Goal: Transaction & Acquisition: Purchase product/service

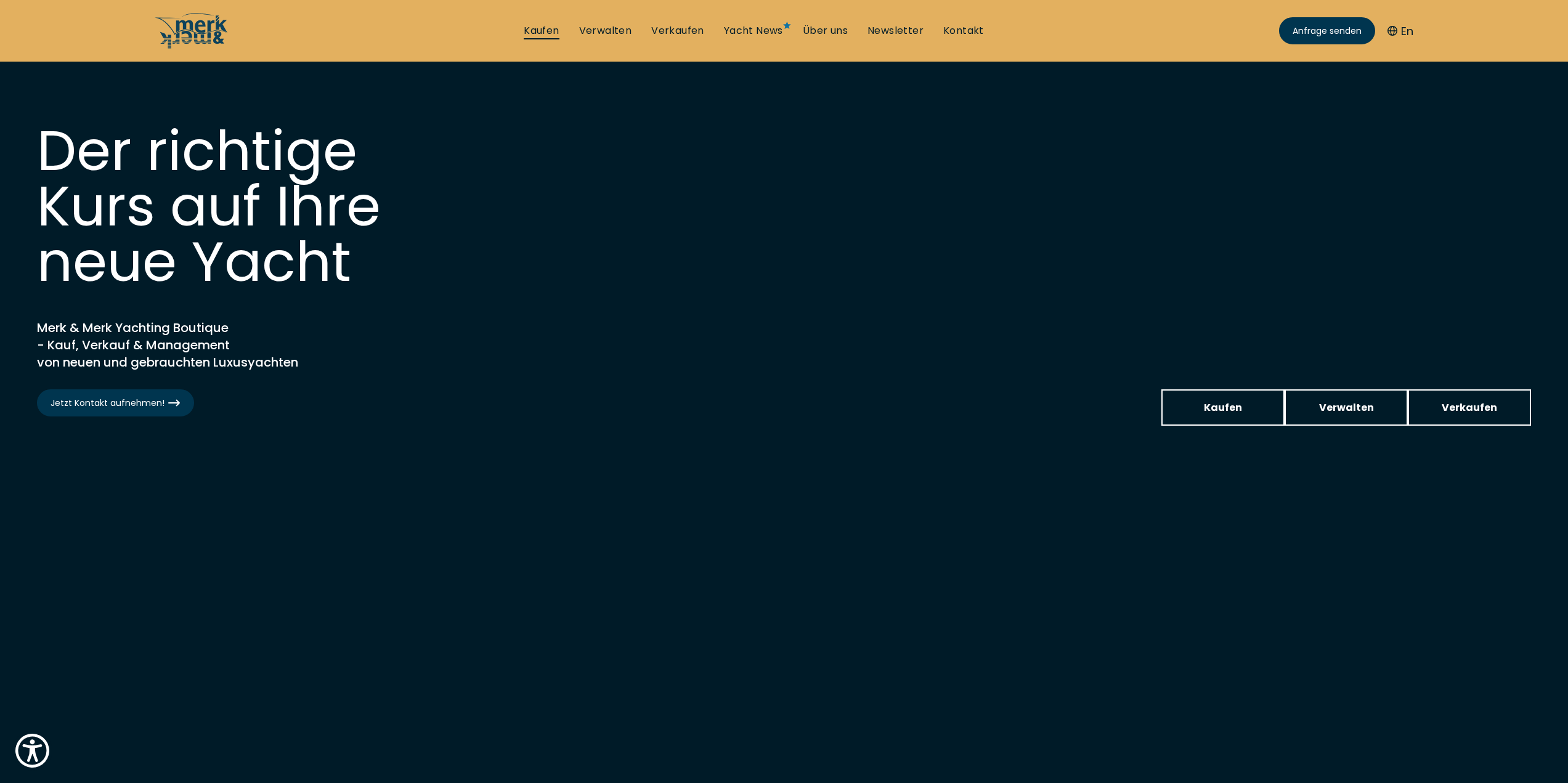
click at [540, 25] on link "Kaufen" at bounding box center [541, 30] width 35 height 13
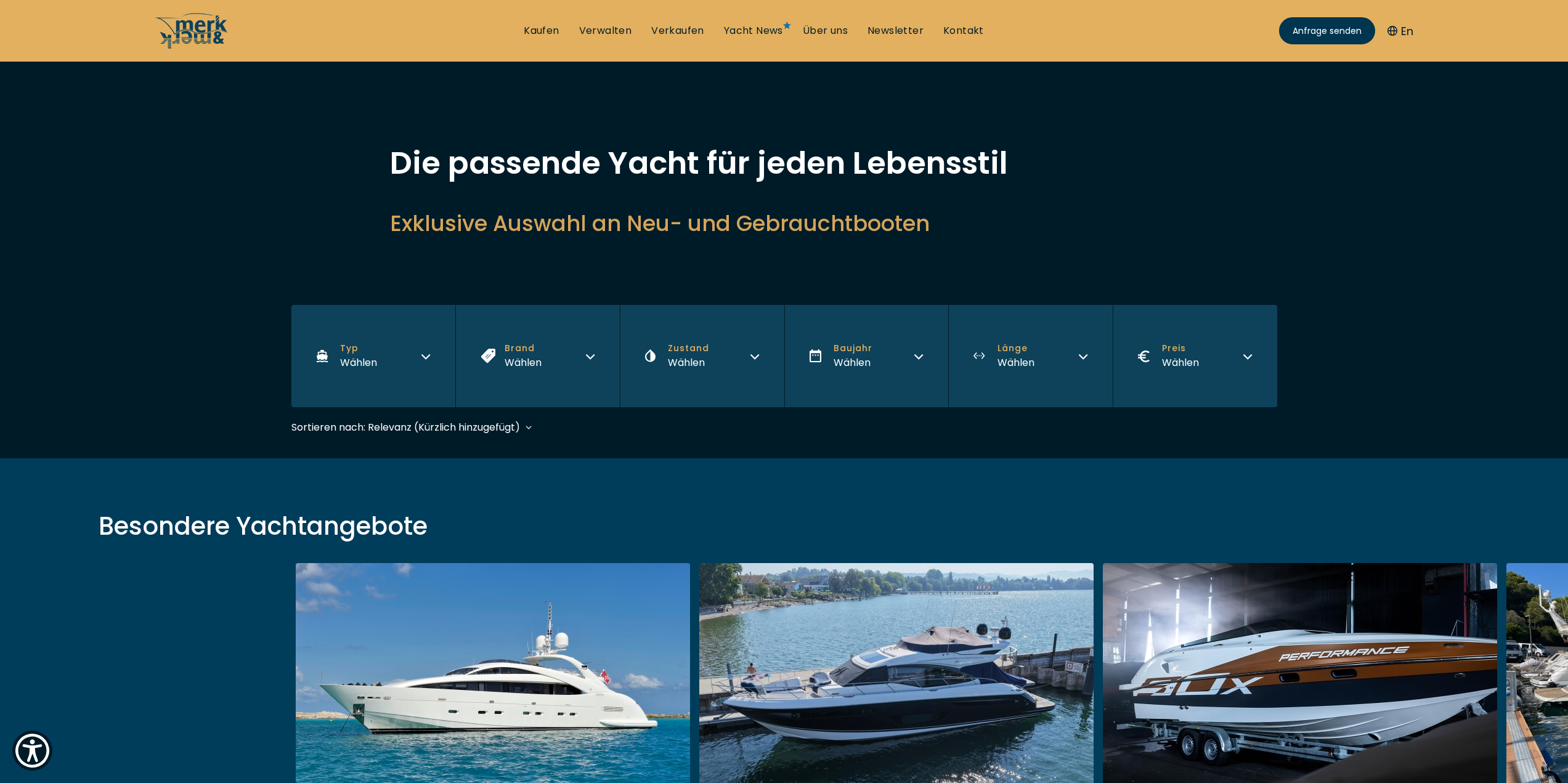
click at [382, 354] on button "Typ Wählen" at bounding box center [374, 356] width 165 height 103
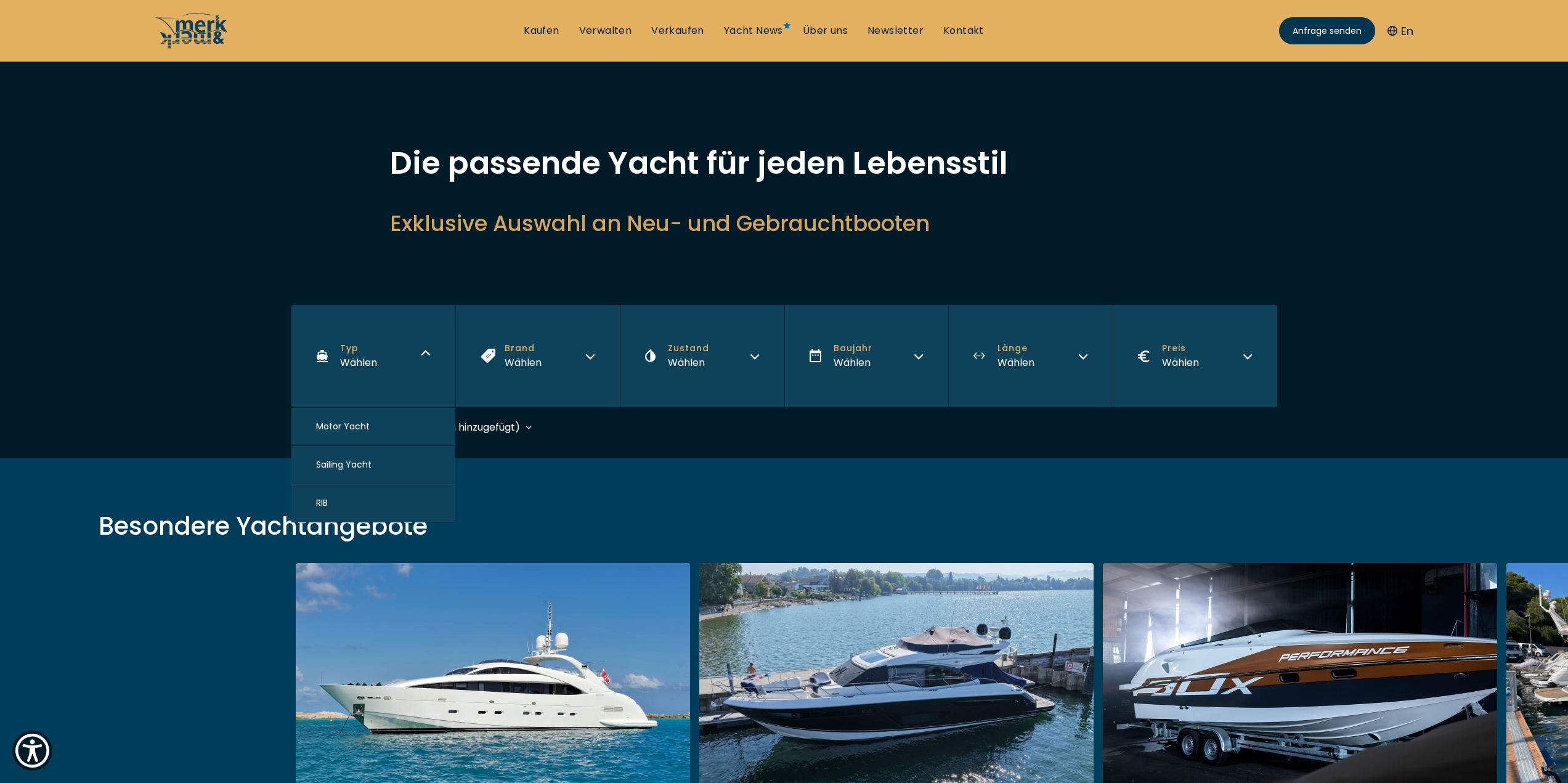
click at [368, 431] on button "Motor Yacht" at bounding box center [374, 427] width 165 height 38
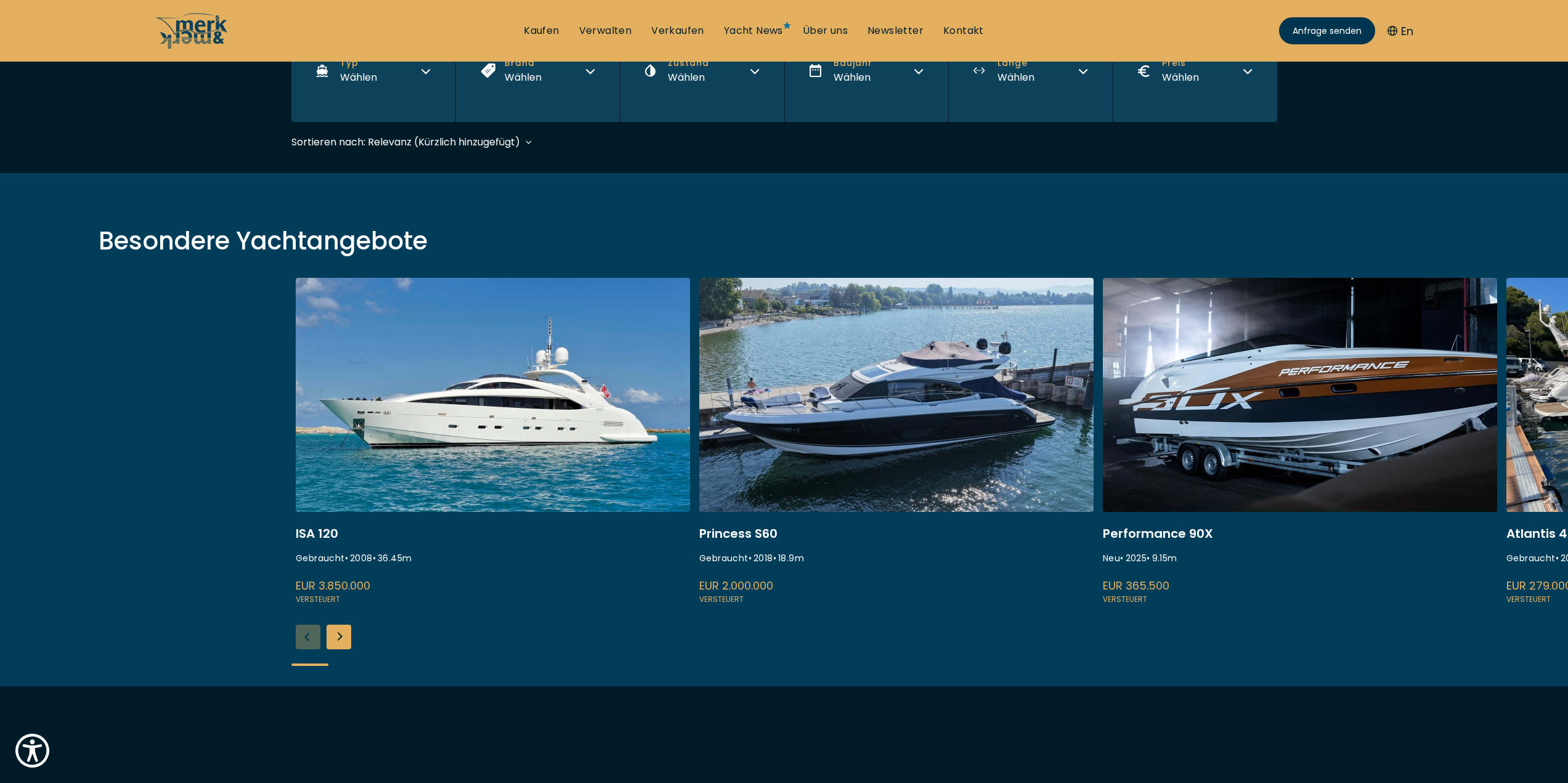
scroll to position [304, 0]
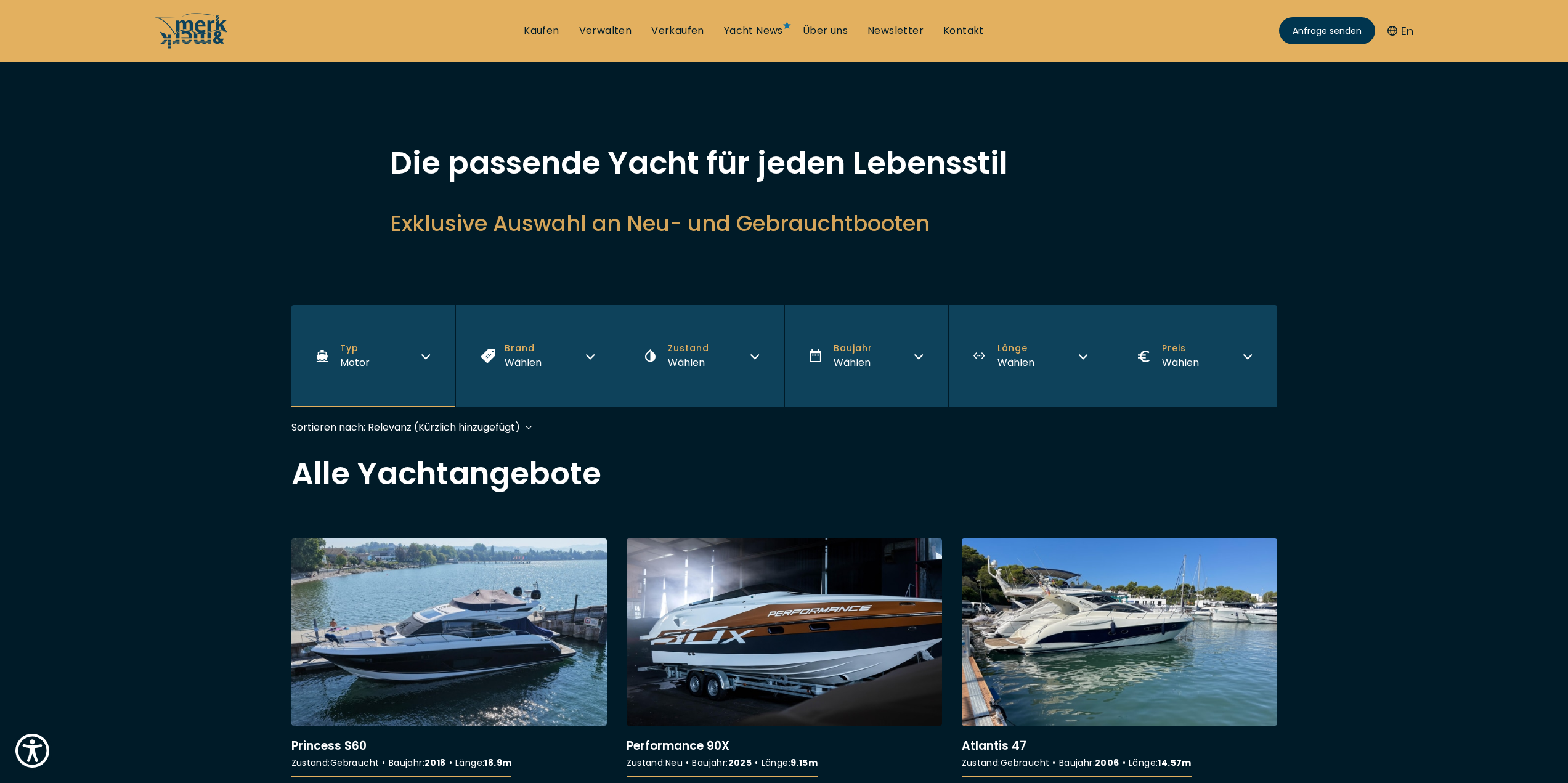
click at [518, 366] on div "Wählen" at bounding box center [523, 363] width 37 height 15
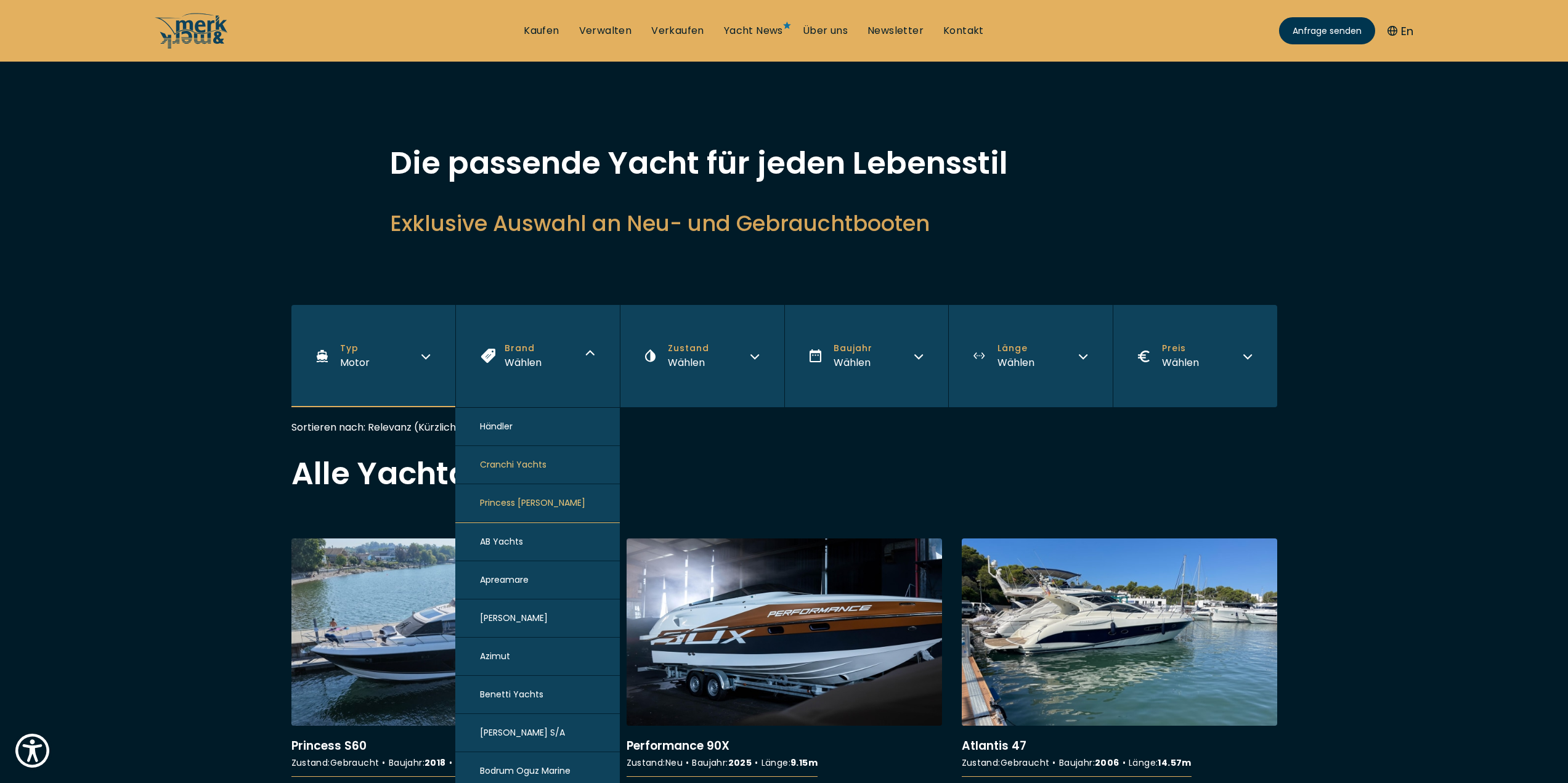
click at [529, 353] on span "Brand" at bounding box center [523, 348] width 37 height 13
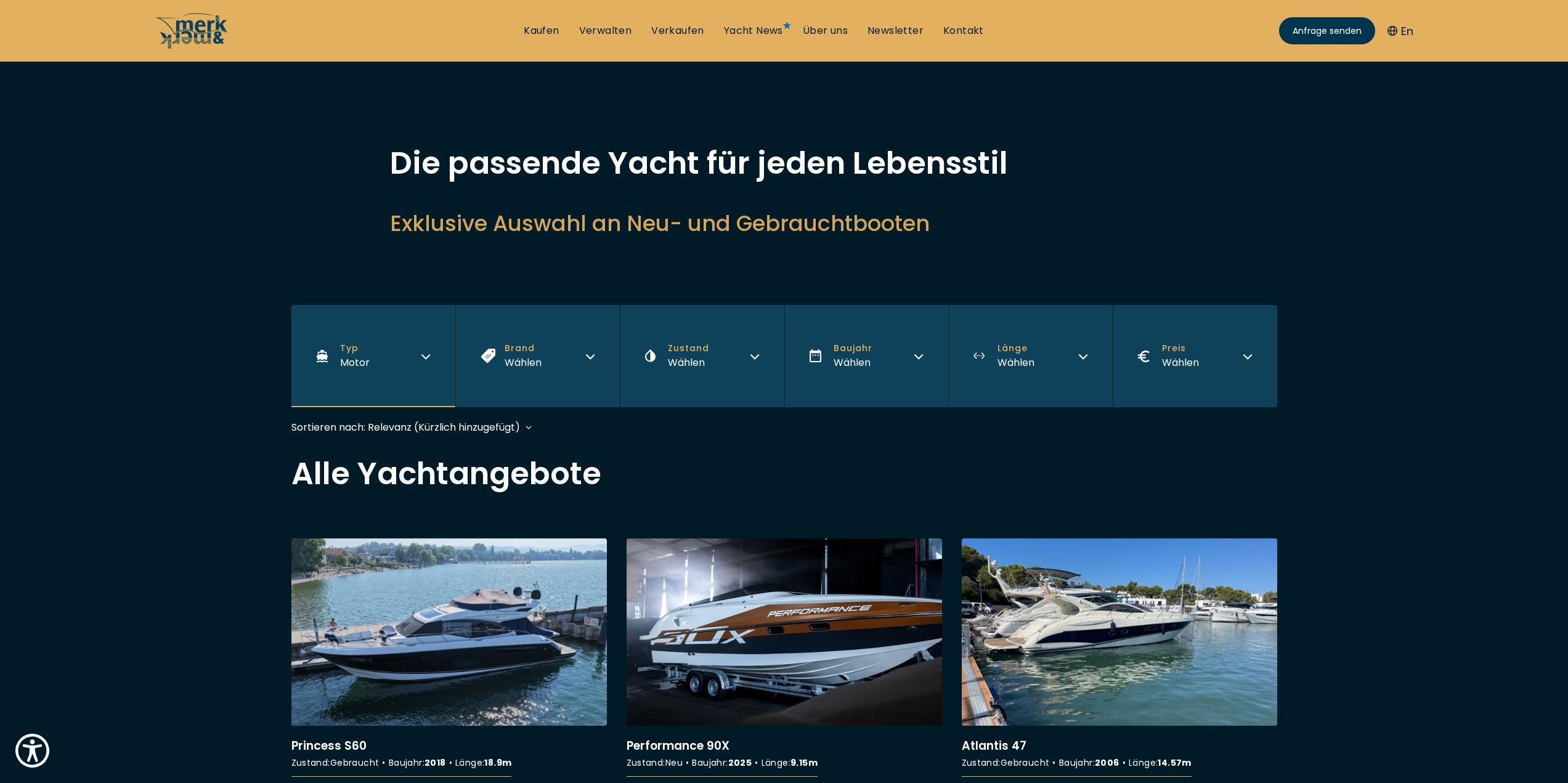
click at [684, 349] on span "Zustand" at bounding box center [688, 348] width 41 height 13
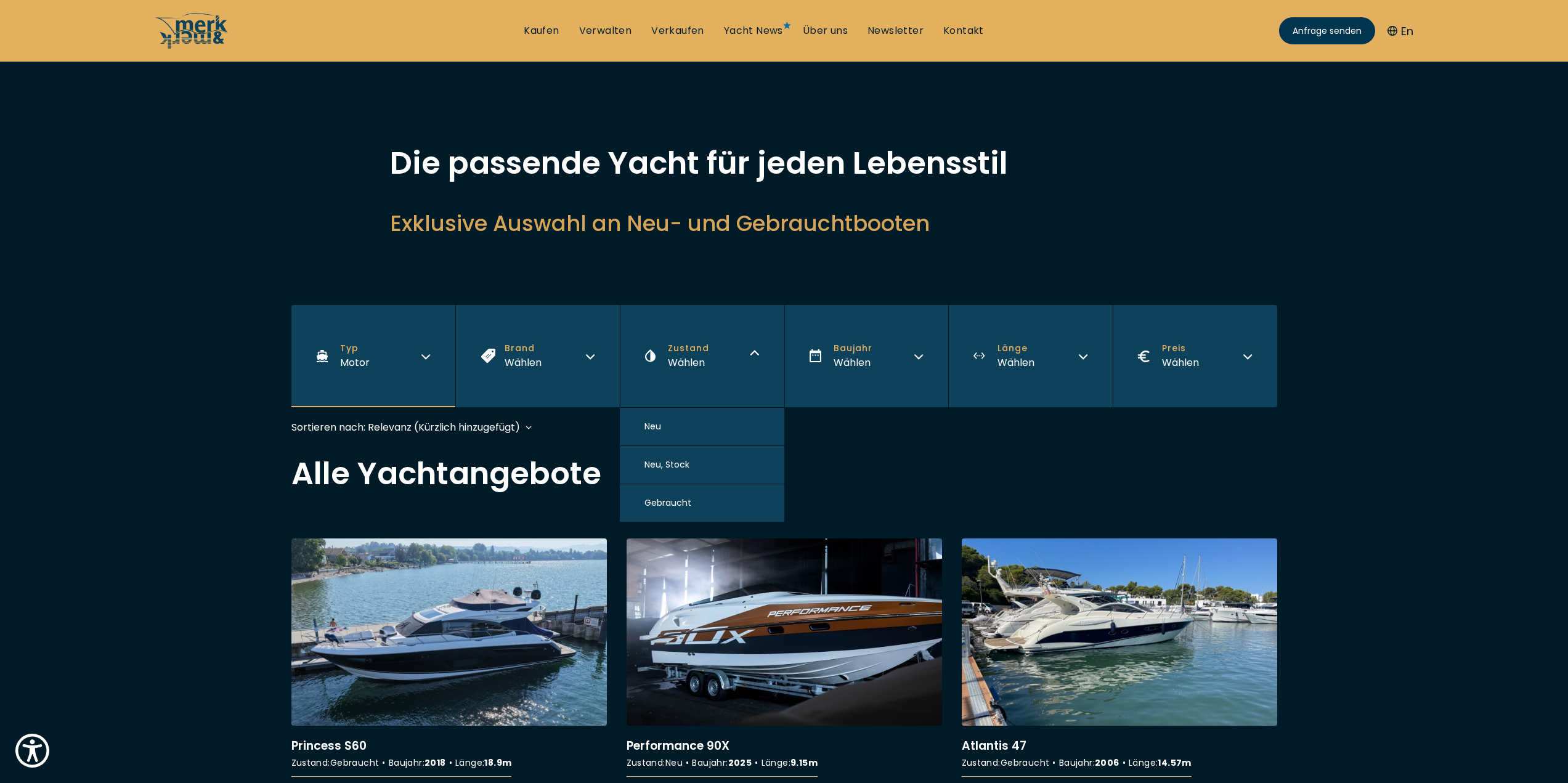
click at [480, 351] on button "Brand Wählen" at bounding box center [538, 356] width 165 height 103
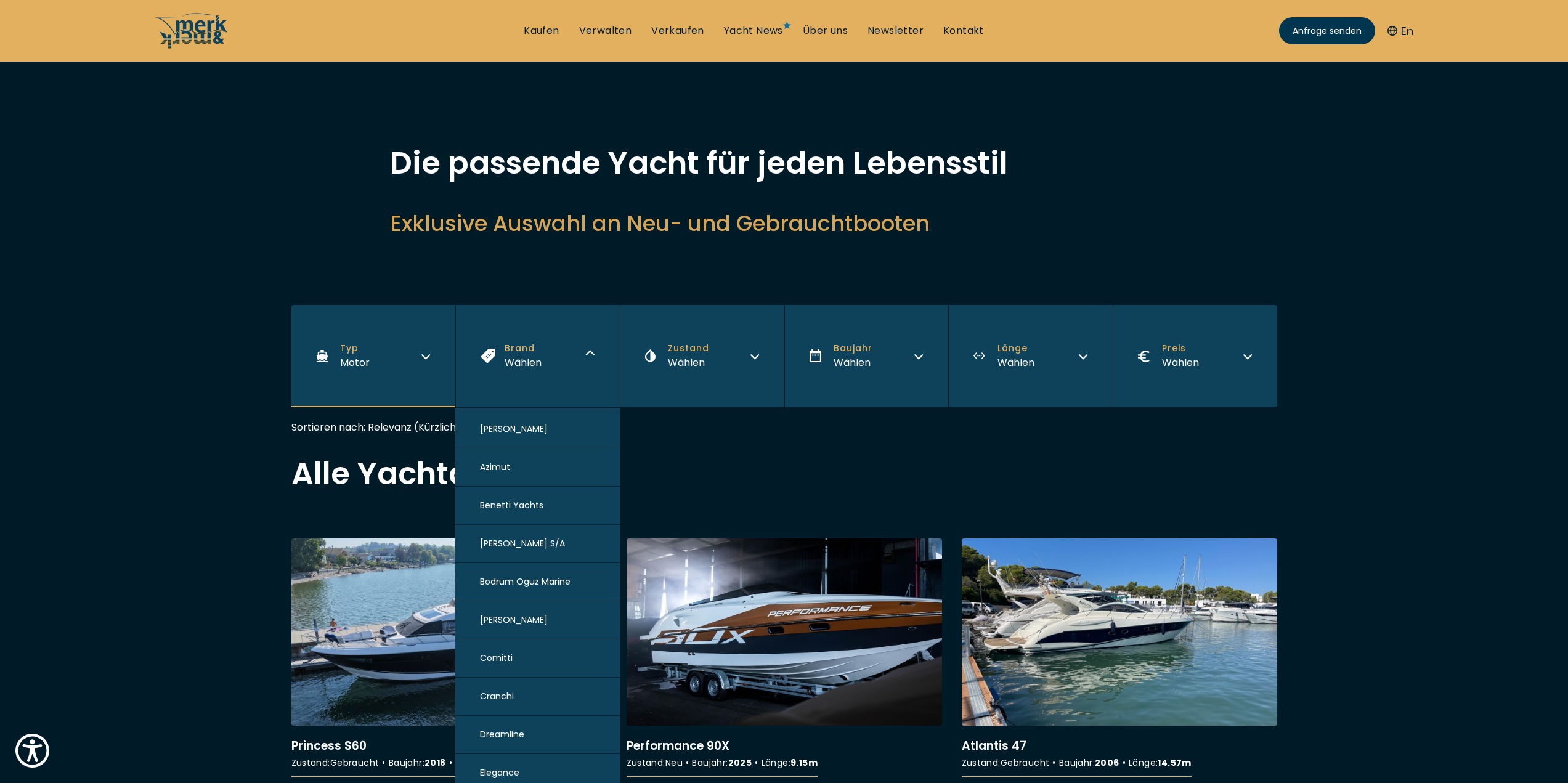
scroll to position [308, 0]
click at [513, 656] on span "Elegance" at bounding box center [499, 654] width 39 height 13
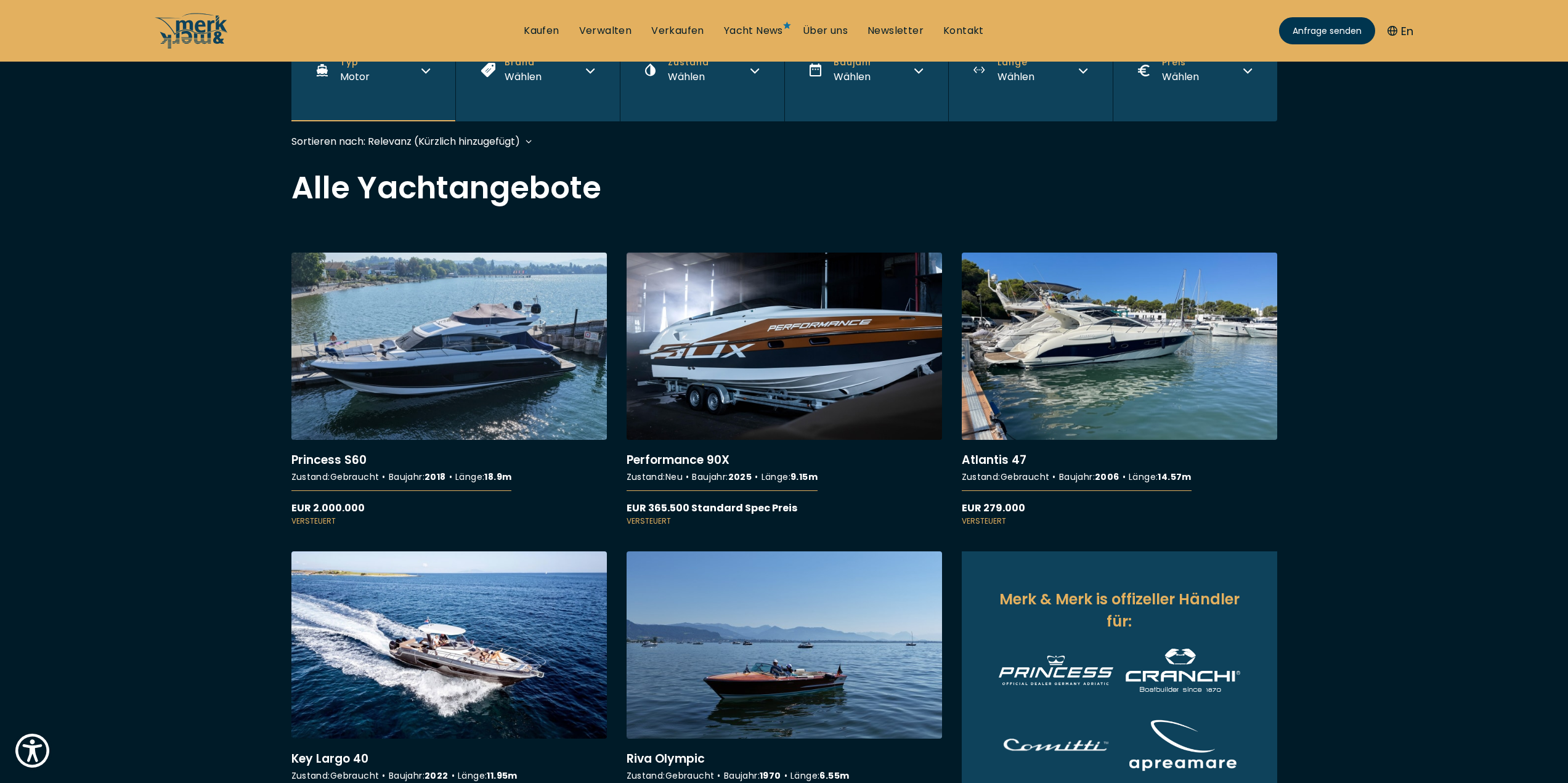
scroll to position [304, 0]
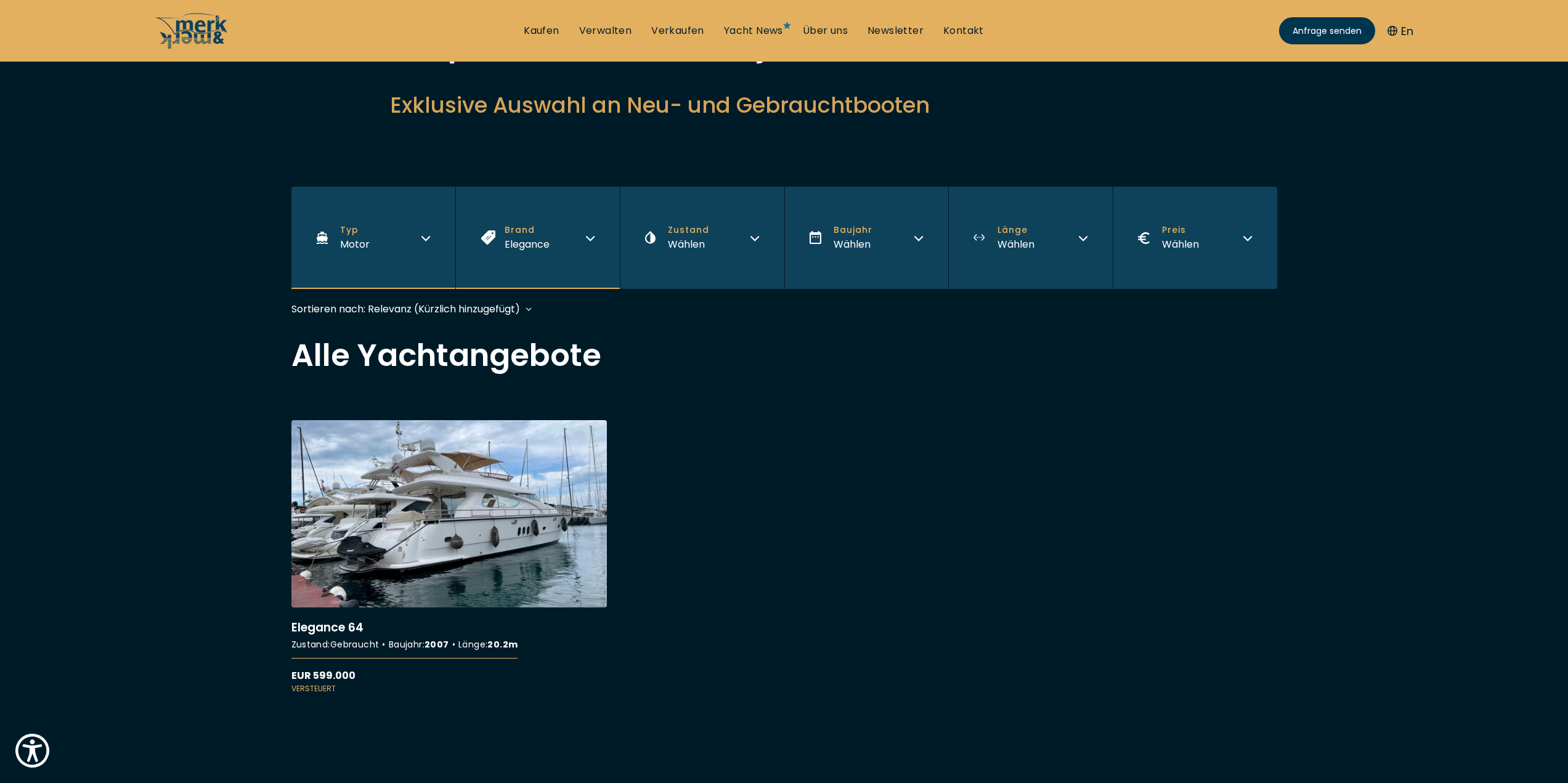
scroll to position [123, 0]
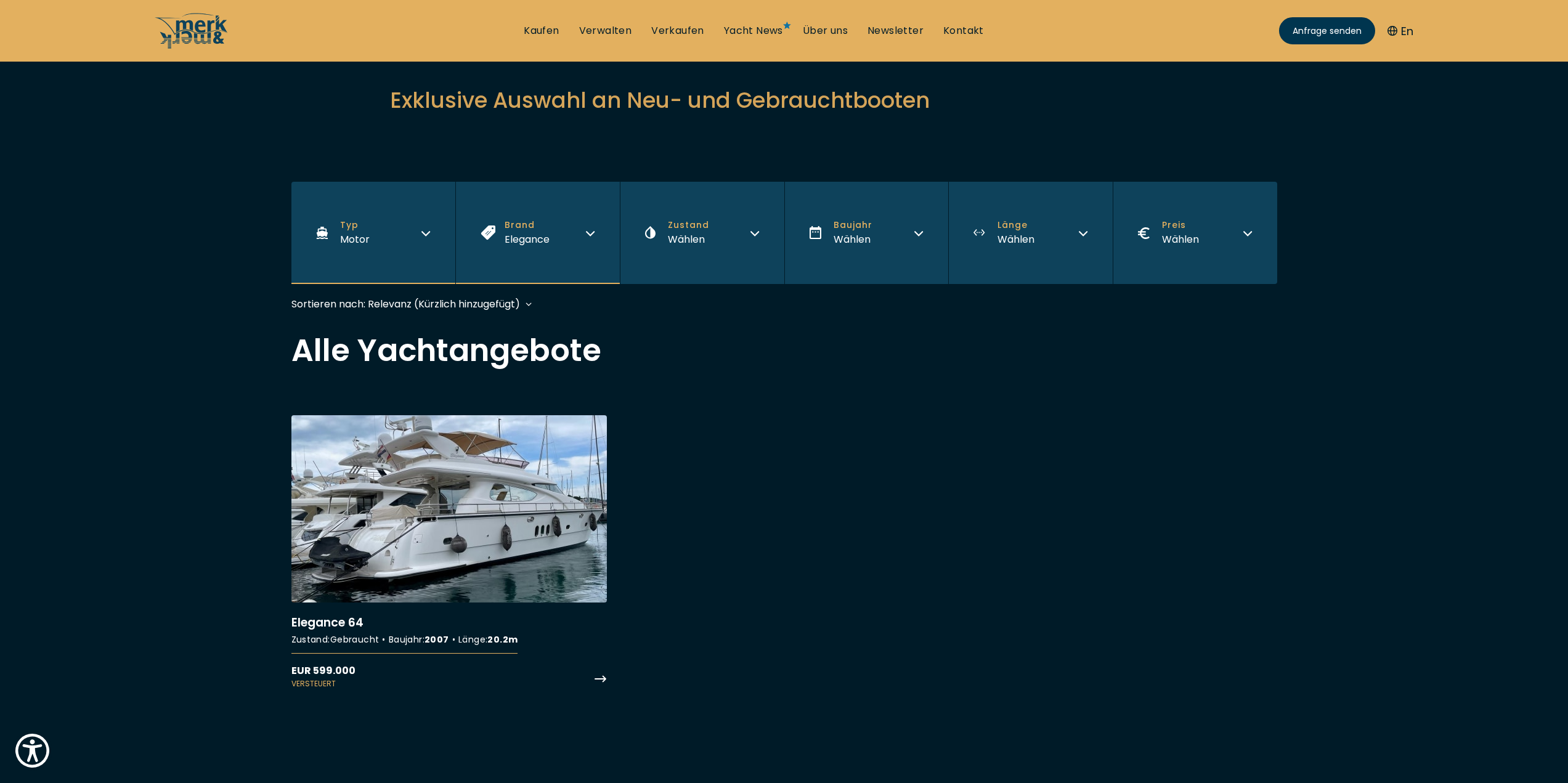
click at [495, 654] on link "More details about Elegance 64" at bounding box center [449, 552] width 315 height 274
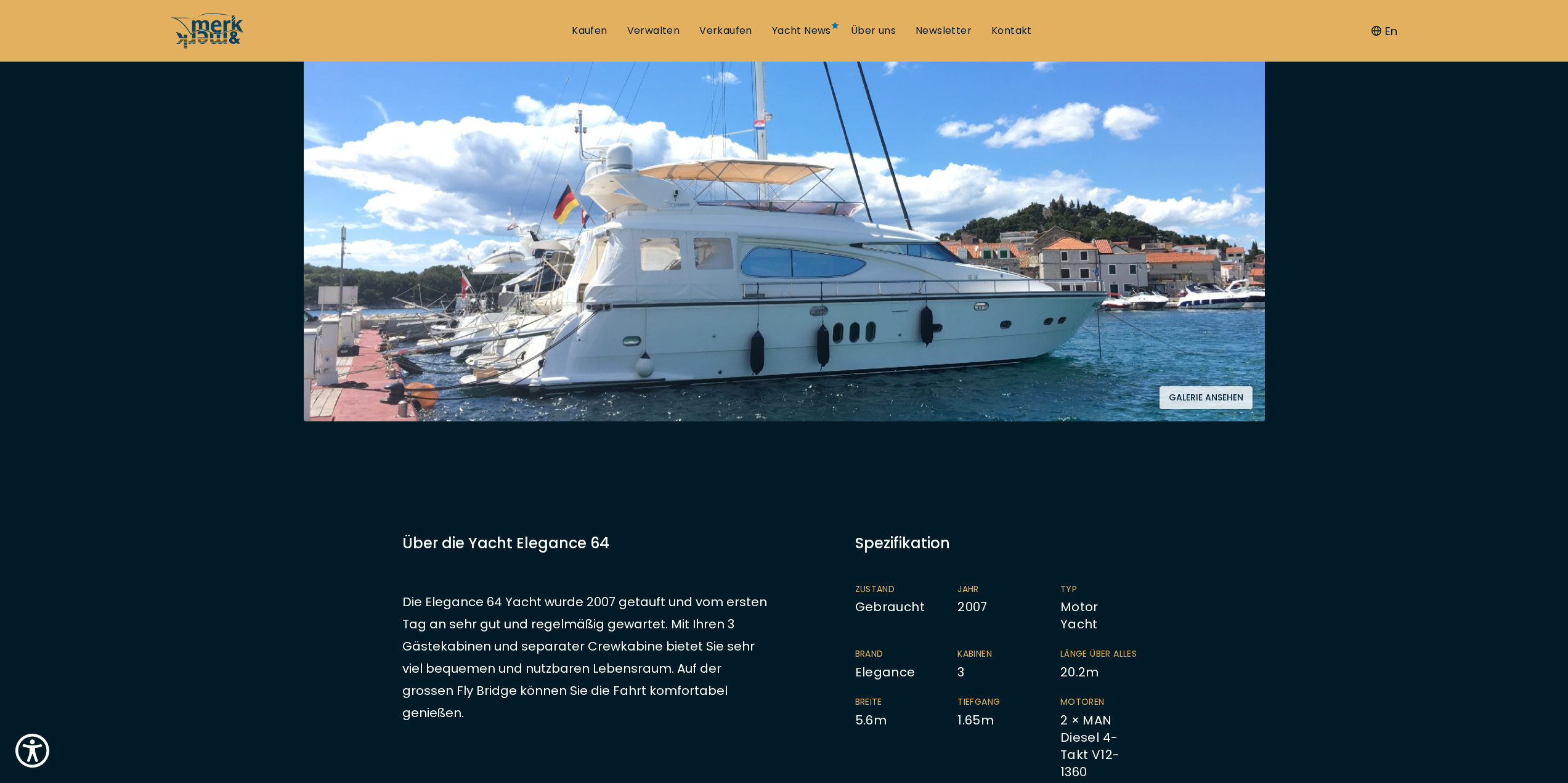
scroll to position [246, 0]
click at [1195, 399] on button "Galerie ansehen" at bounding box center [1205, 399] width 93 height 23
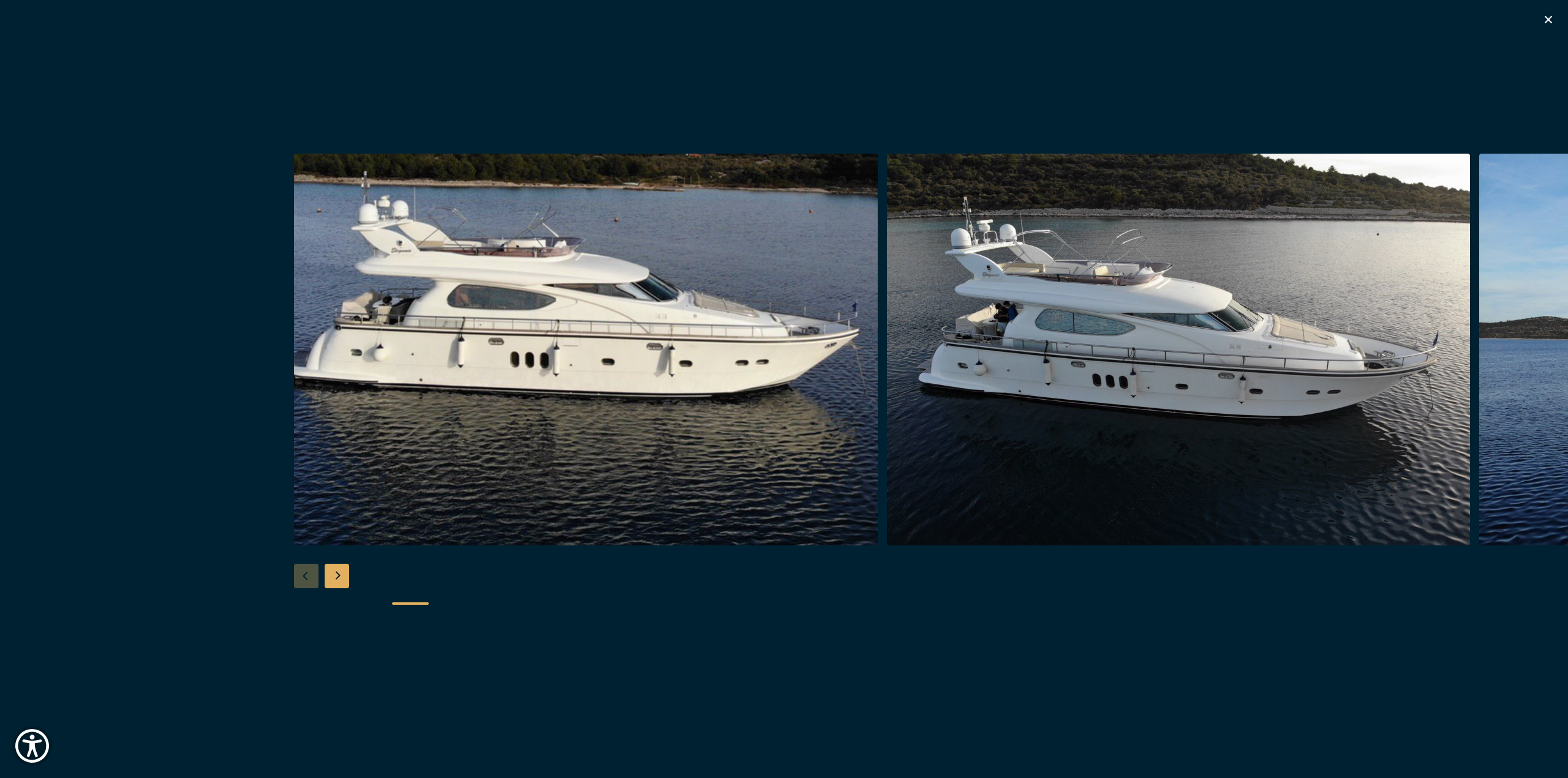
click at [350, 578] on div at bounding box center [784, 389] width 1568 height 472
click at [328, 569] on div "Next slide" at bounding box center [337, 576] width 25 height 25
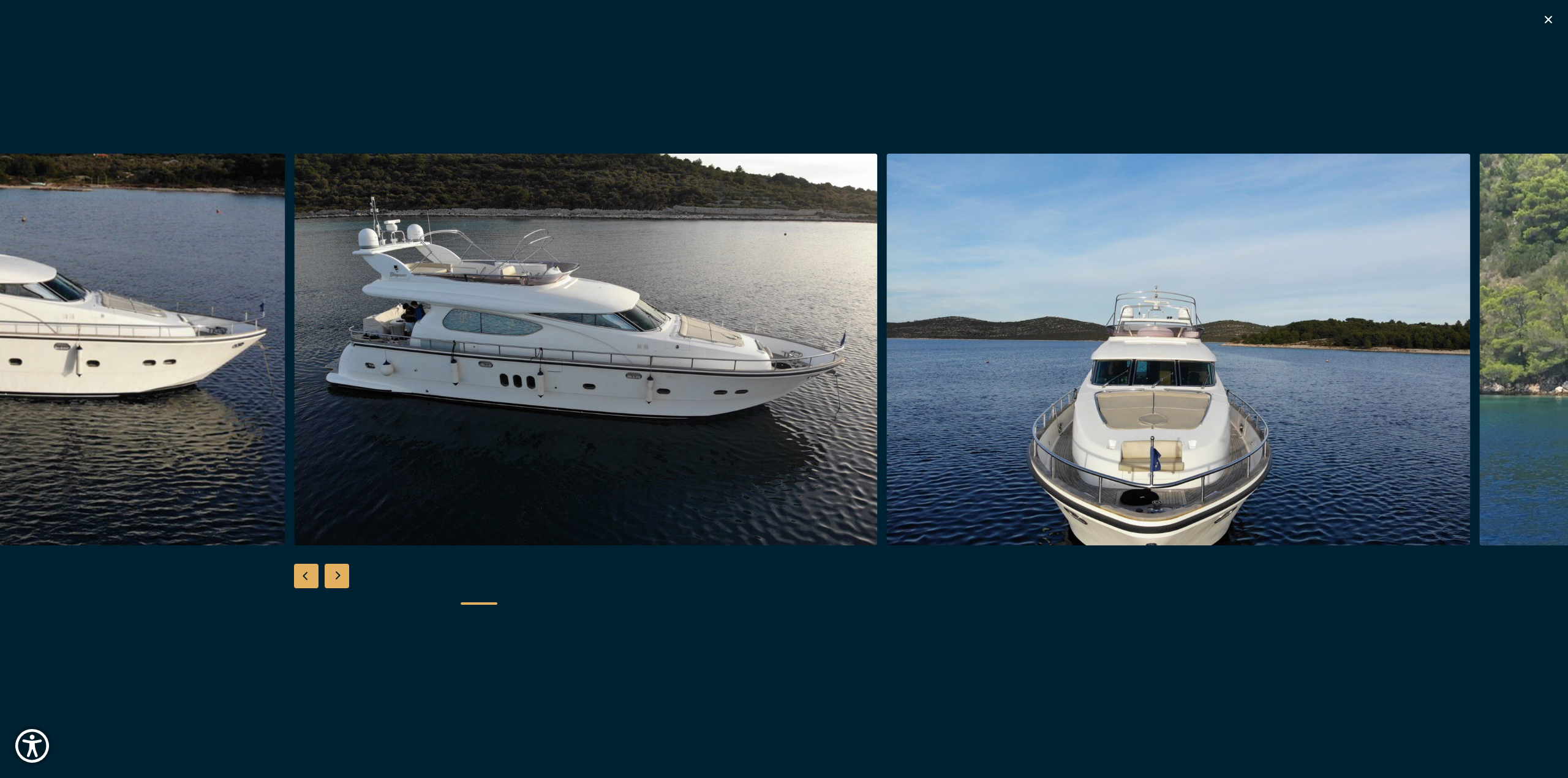
click at [328, 569] on div "Next slide" at bounding box center [337, 576] width 25 height 25
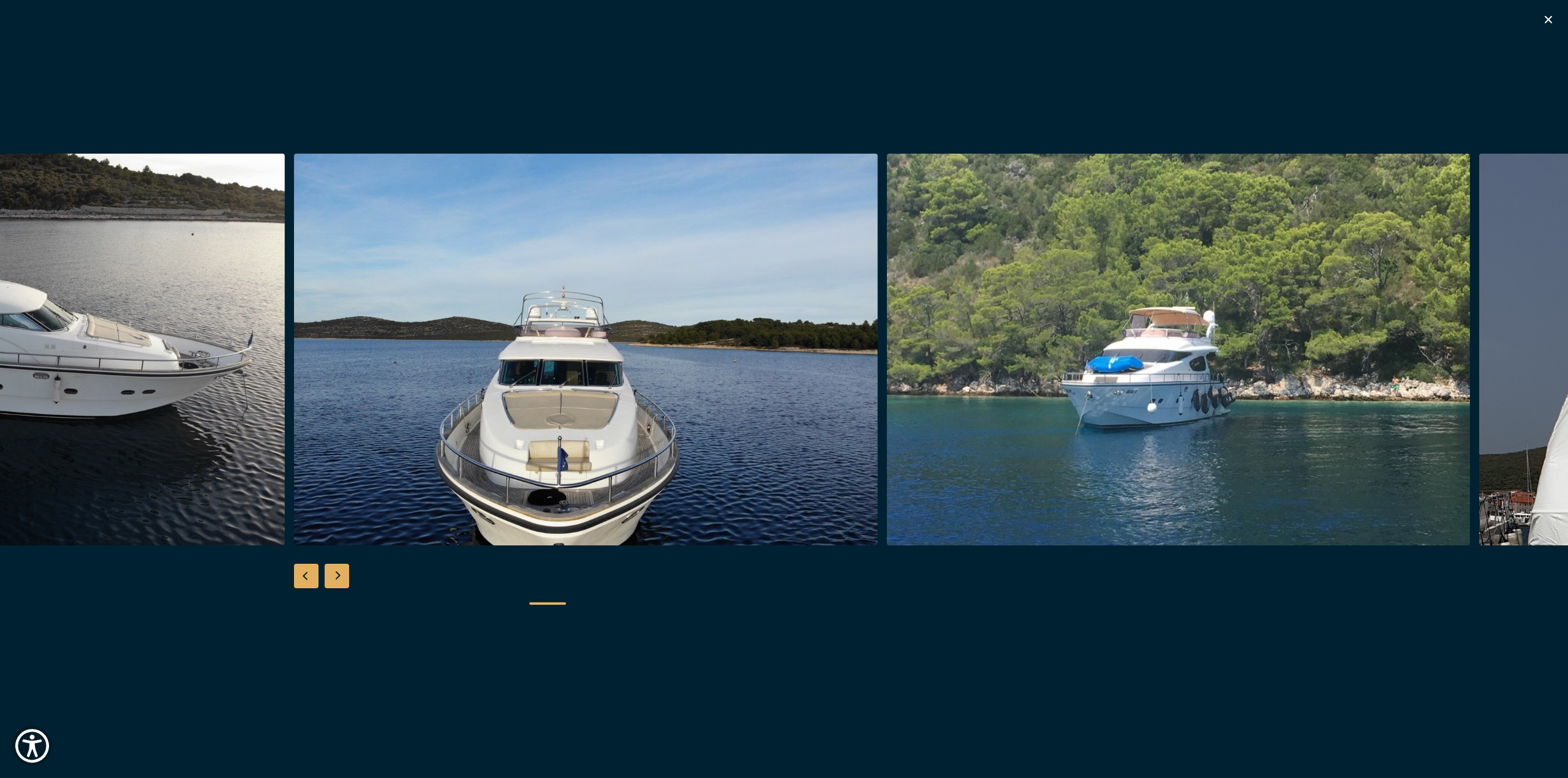
click at [328, 569] on div "Next slide" at bounding box center [337, 576] width 25 height 25
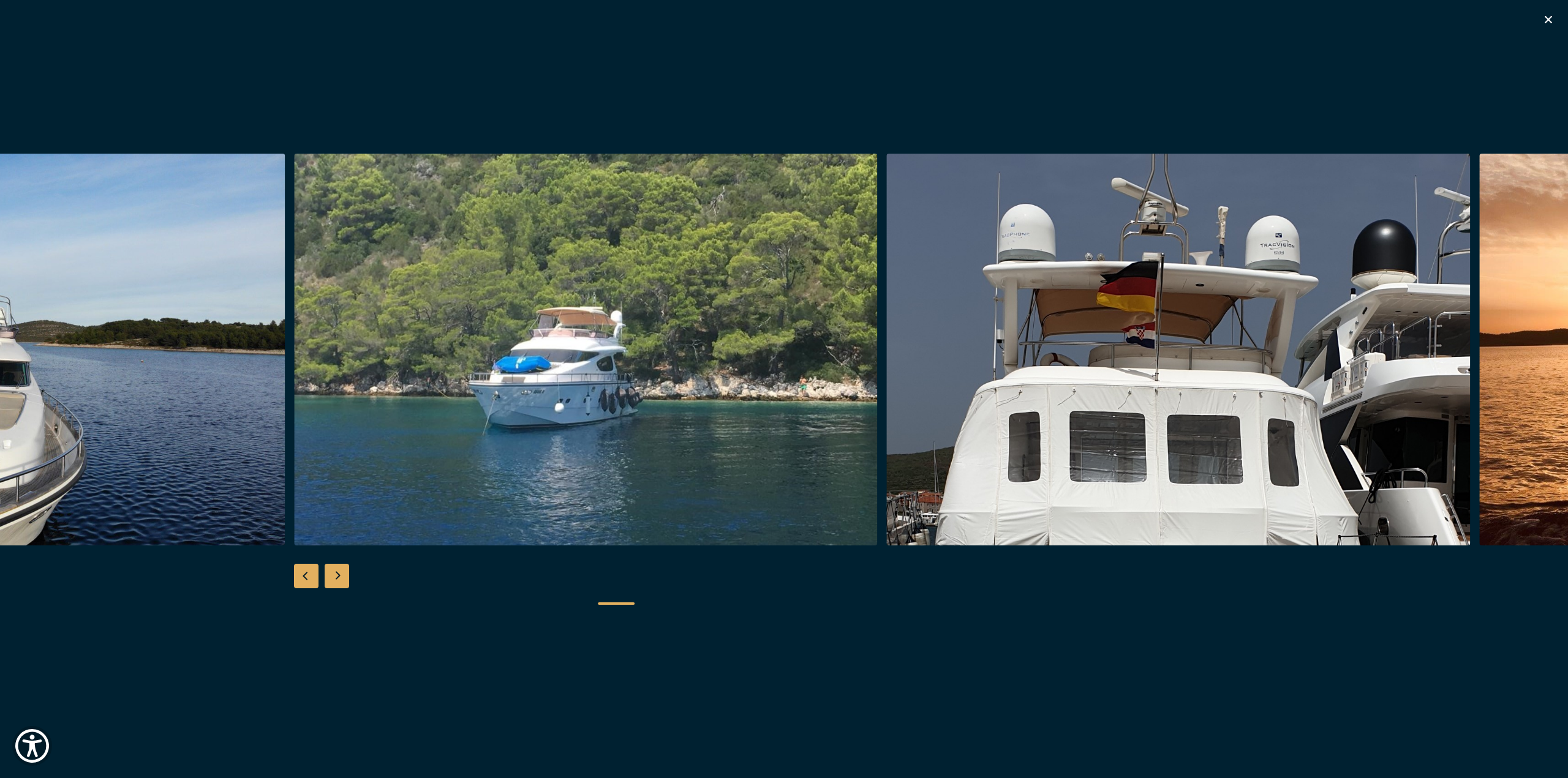
click at [328, 569] on div "Next slide" at bounding box center [337, 576] width 25 height 25
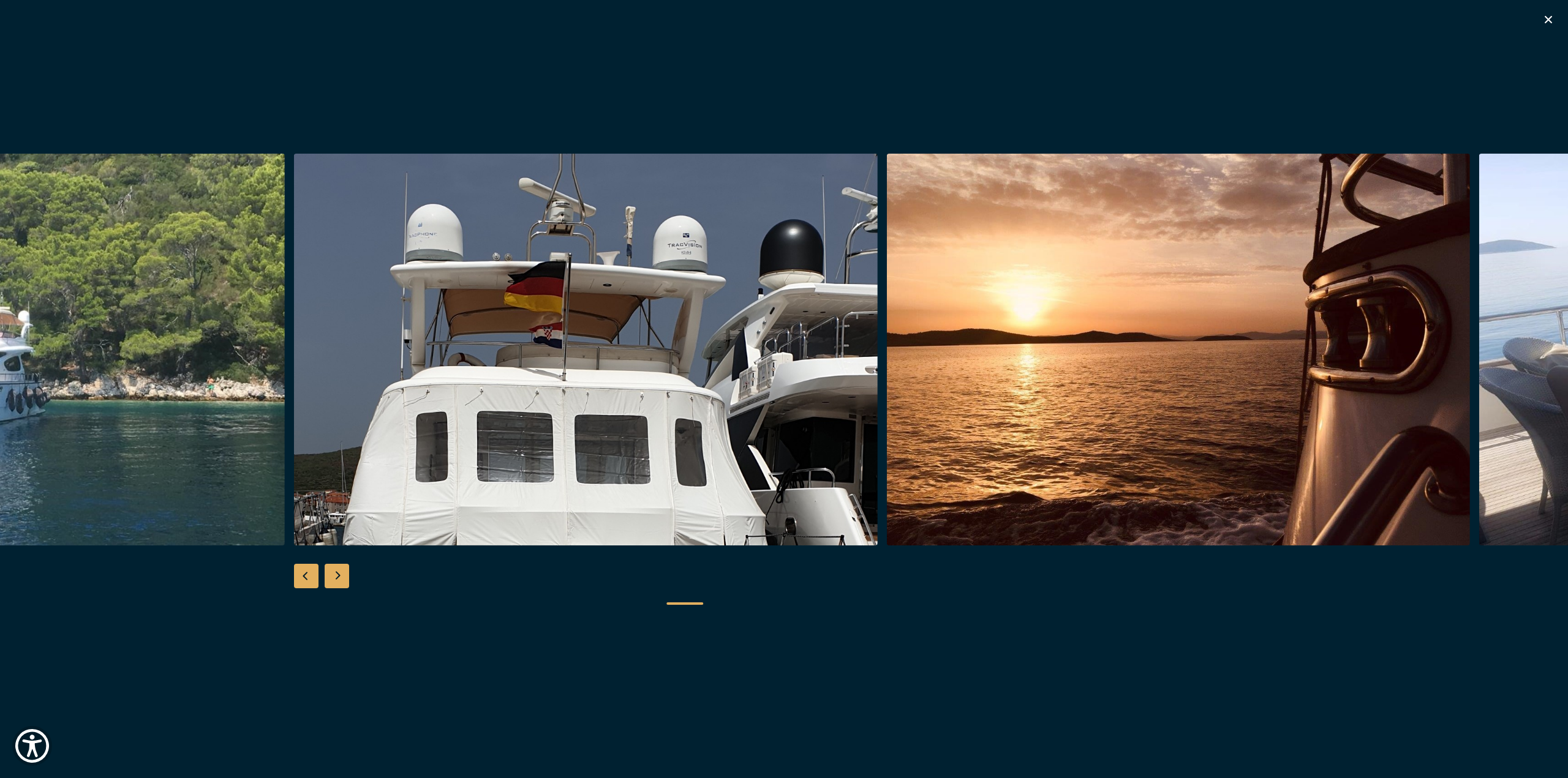
click at [328, 569] on div "Next slide" at bounding box center [337, 576] width 25 height 25
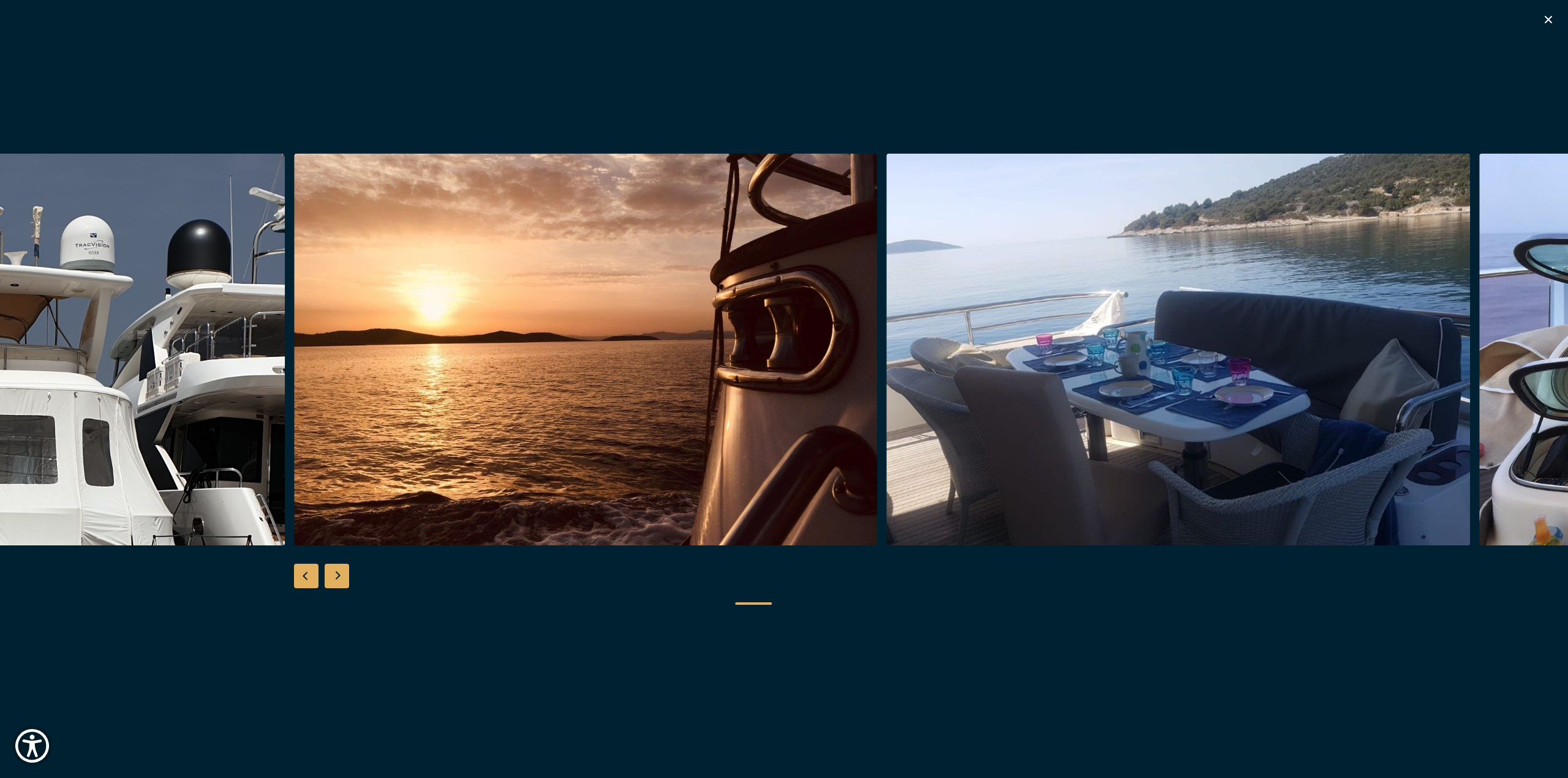
click at [328, 569] on div "Next slide" at bounding box center [337, 576] width 25 height 25
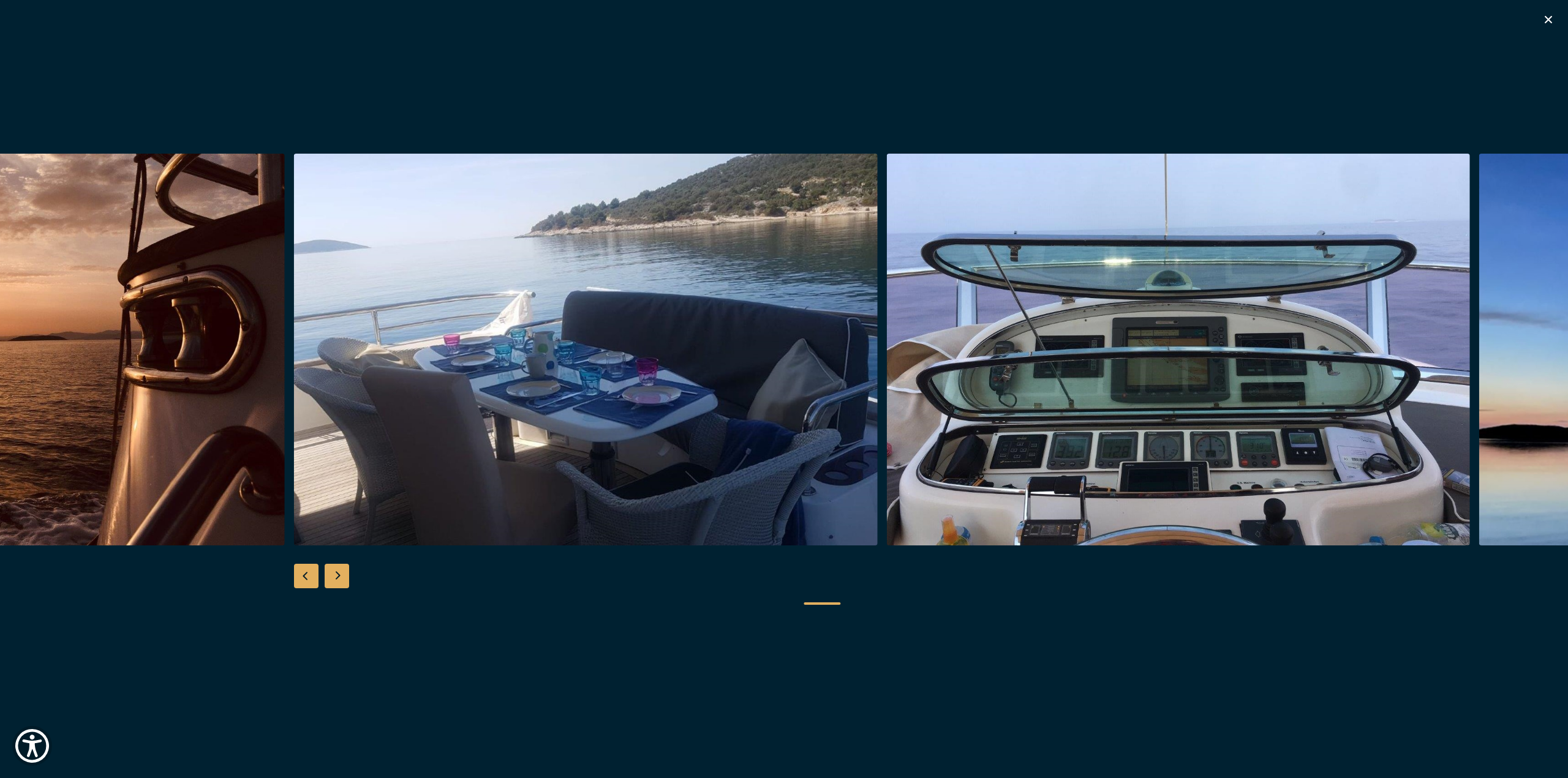
click at [328, 569] on div "Next slide" at bounding box center [337, 576] width 25 height 25
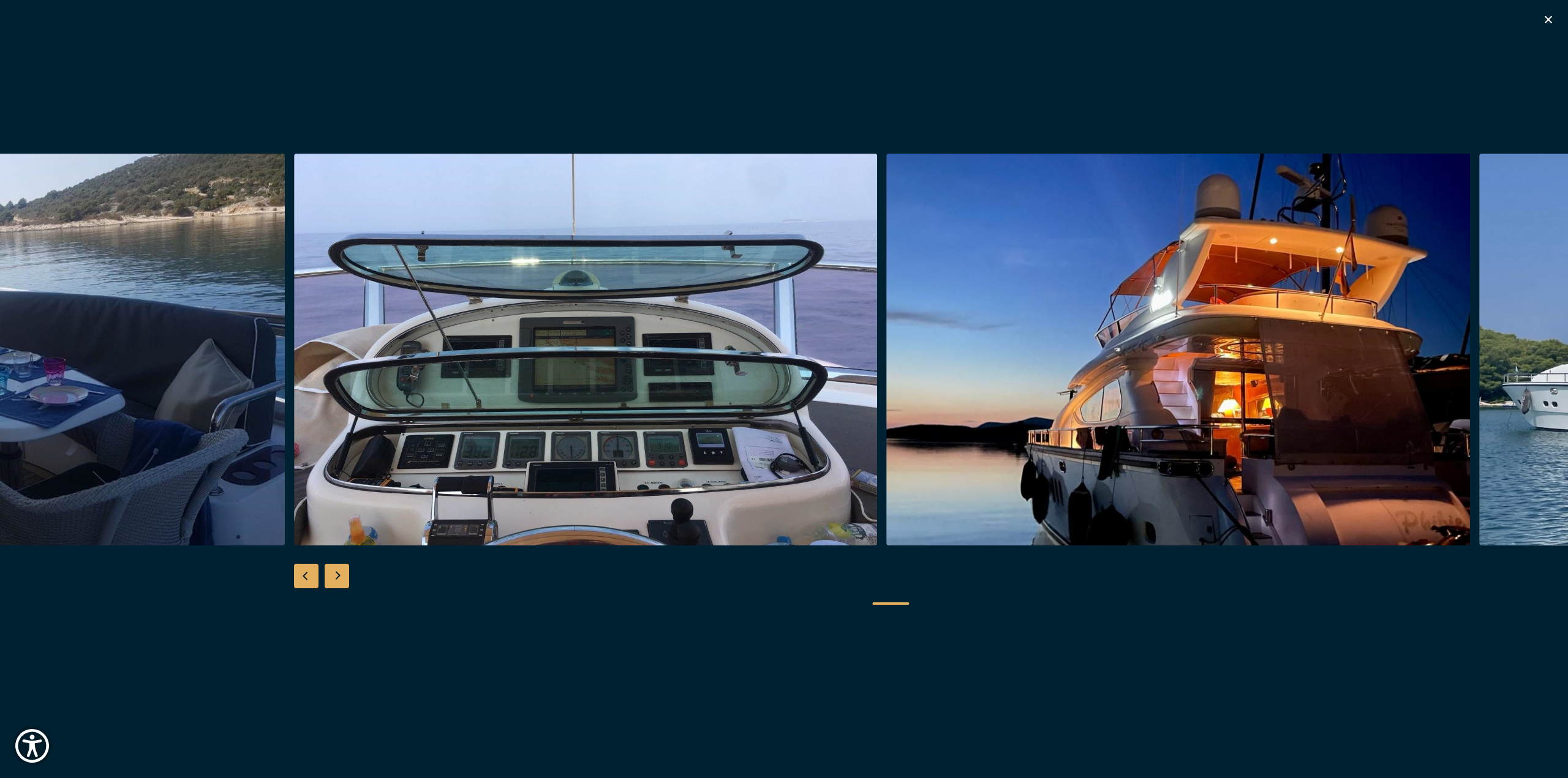
click at [328, 569] on div "Next slide" at bounding box center [337, 576] width 25 height 25
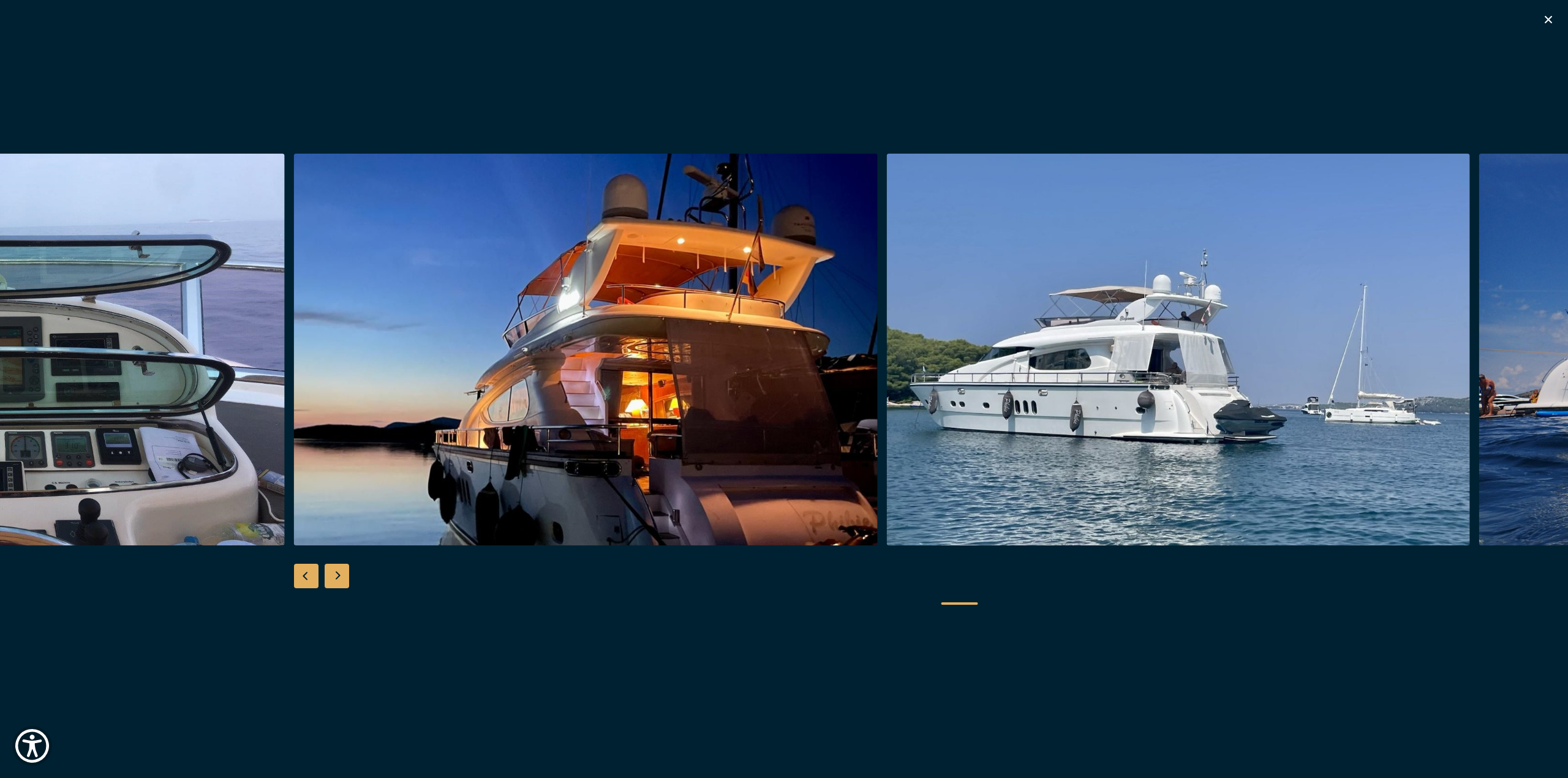
click at [328, 569] on div "Next slide" at bounding box center [337, 576] width 25 height 25
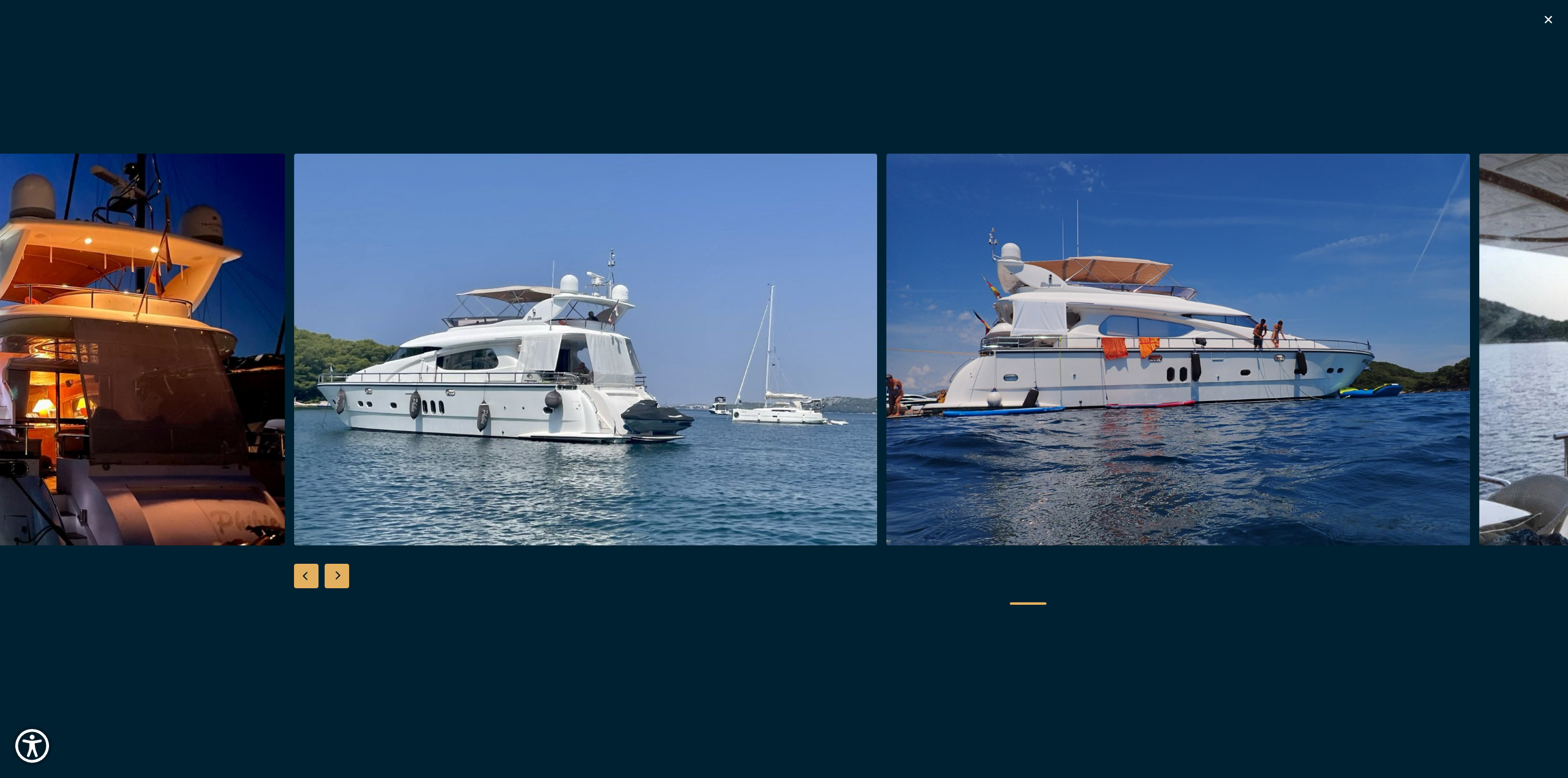
click at [328, 569] on div "Next slide" at bounding box center [337, 576] width 25 height 25
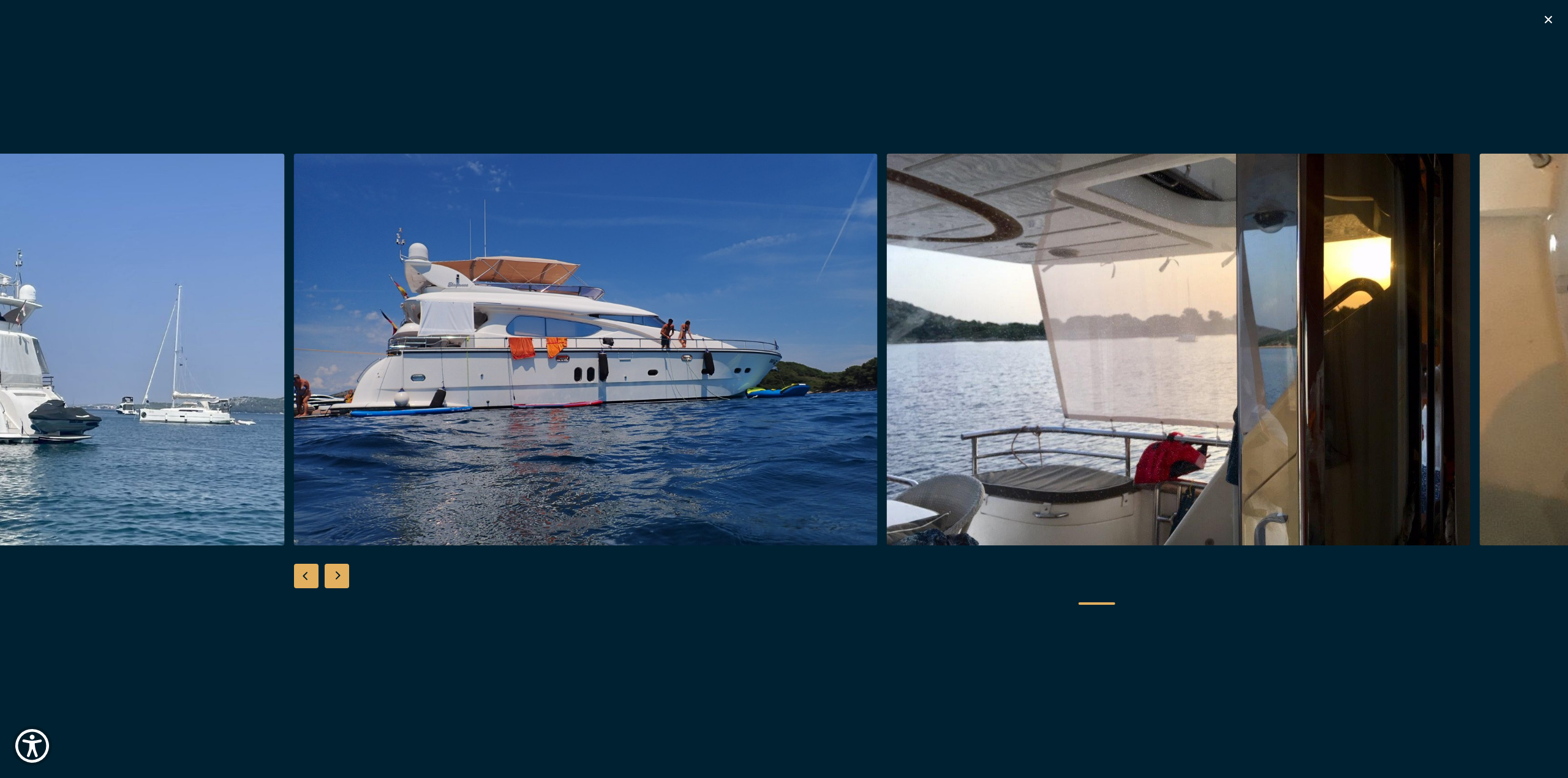
click at [328, 569] on div "Next slide" at bounding box center [337, 576] width 25 height 25
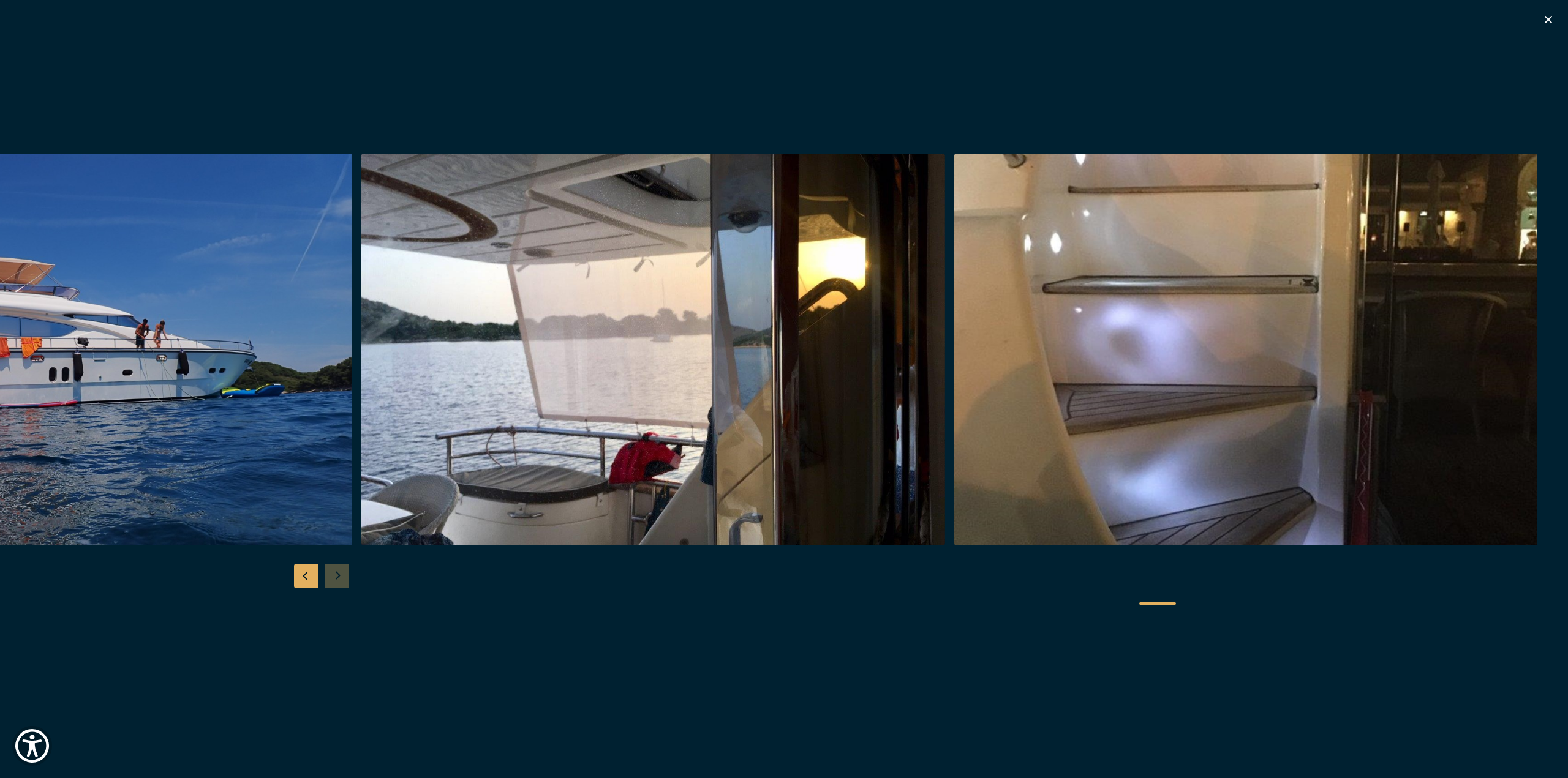
click at [328, 569] on div at bounding box center [784, 389] width 1568 height 472
click at [332, 570] on div at bounding box center [784, 389] width 1568 height 472
click at [1107, 417] on img "button" at bounding box center [1246, 349] width 584 height 392
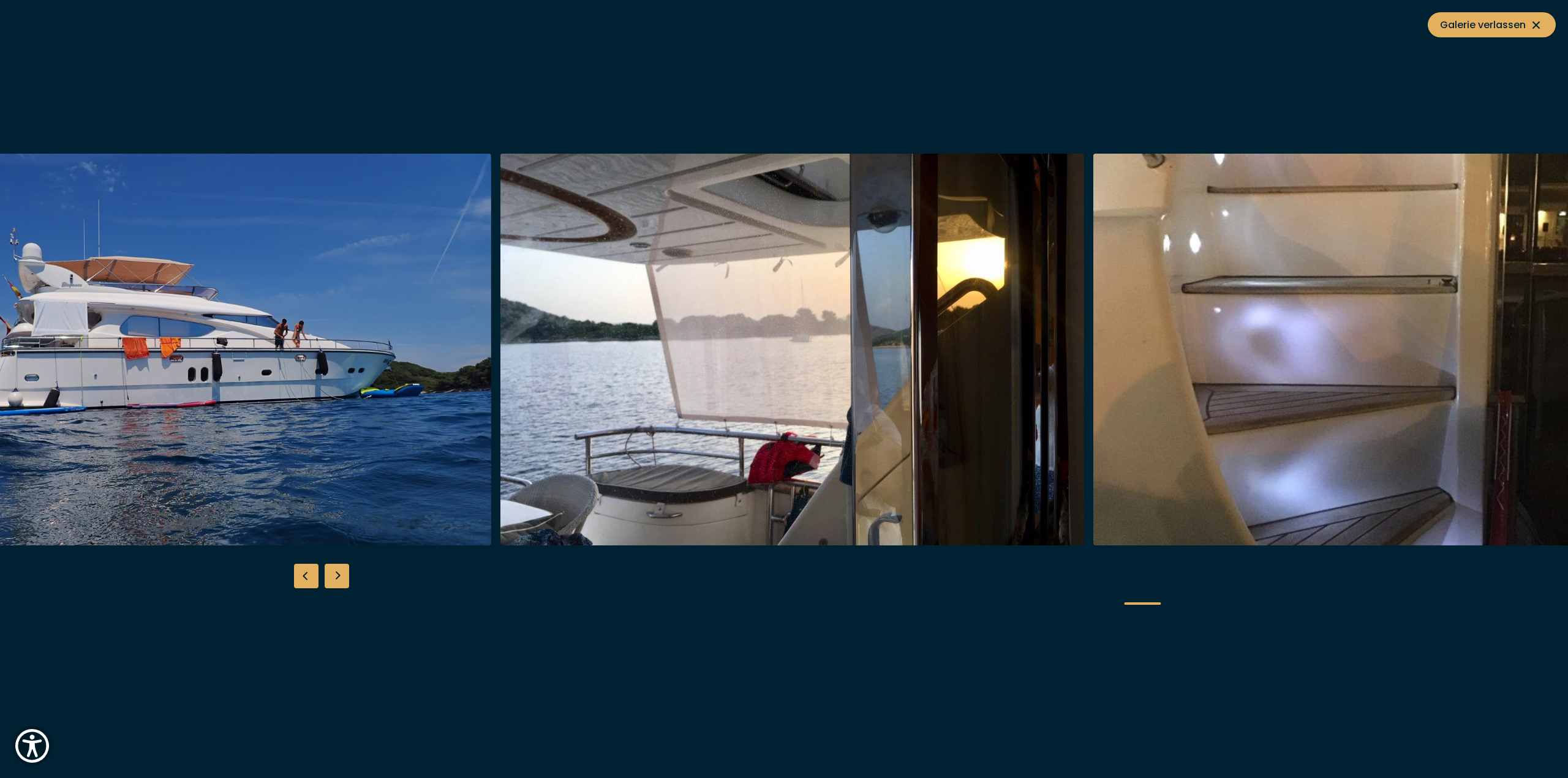
click at [491, 428] on img "button" at bounding box center [199, 349] width 584 height 392
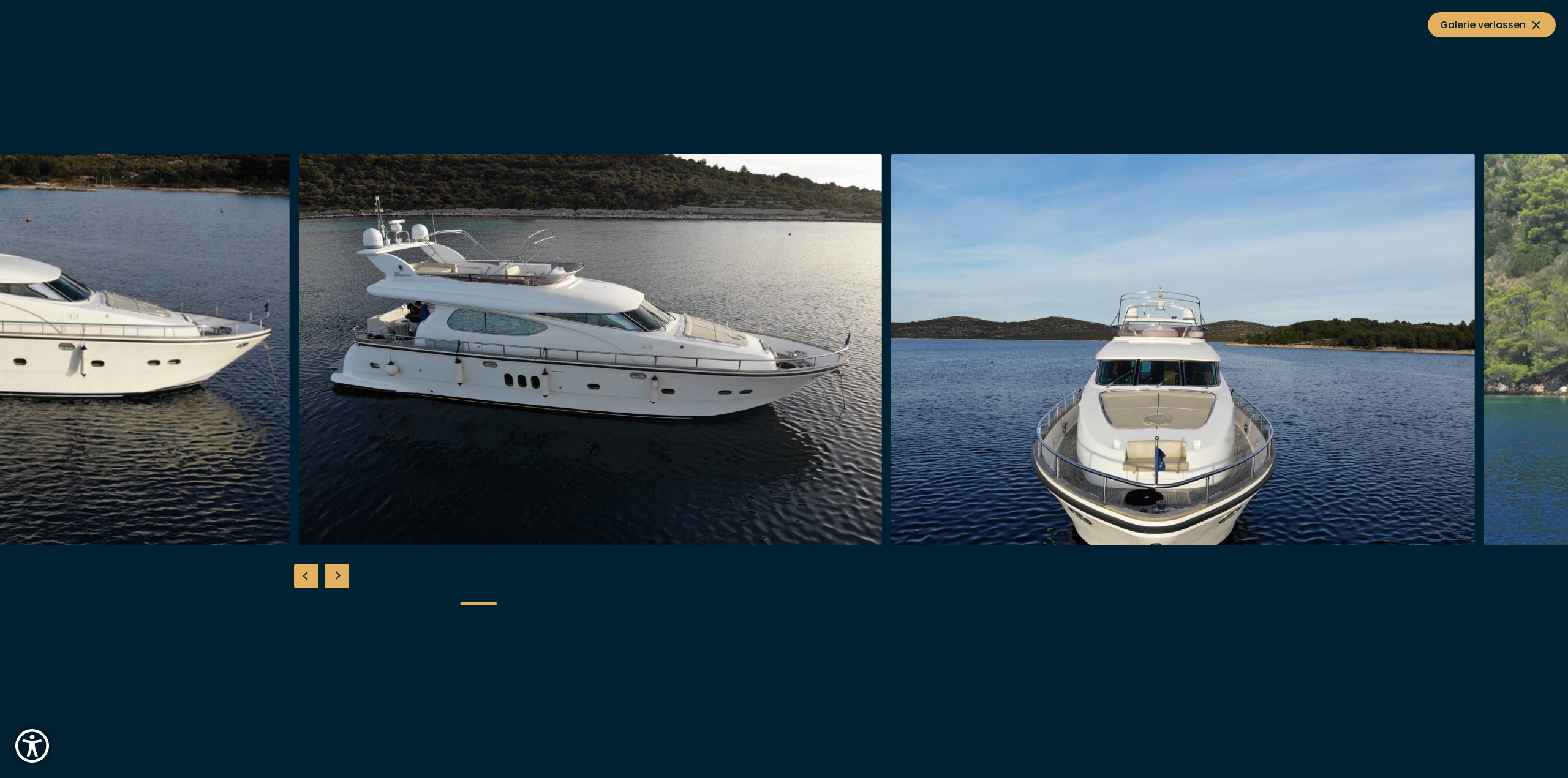
click at [1228, 393] on div at bounding box center [490, 349] width 1568 height 392
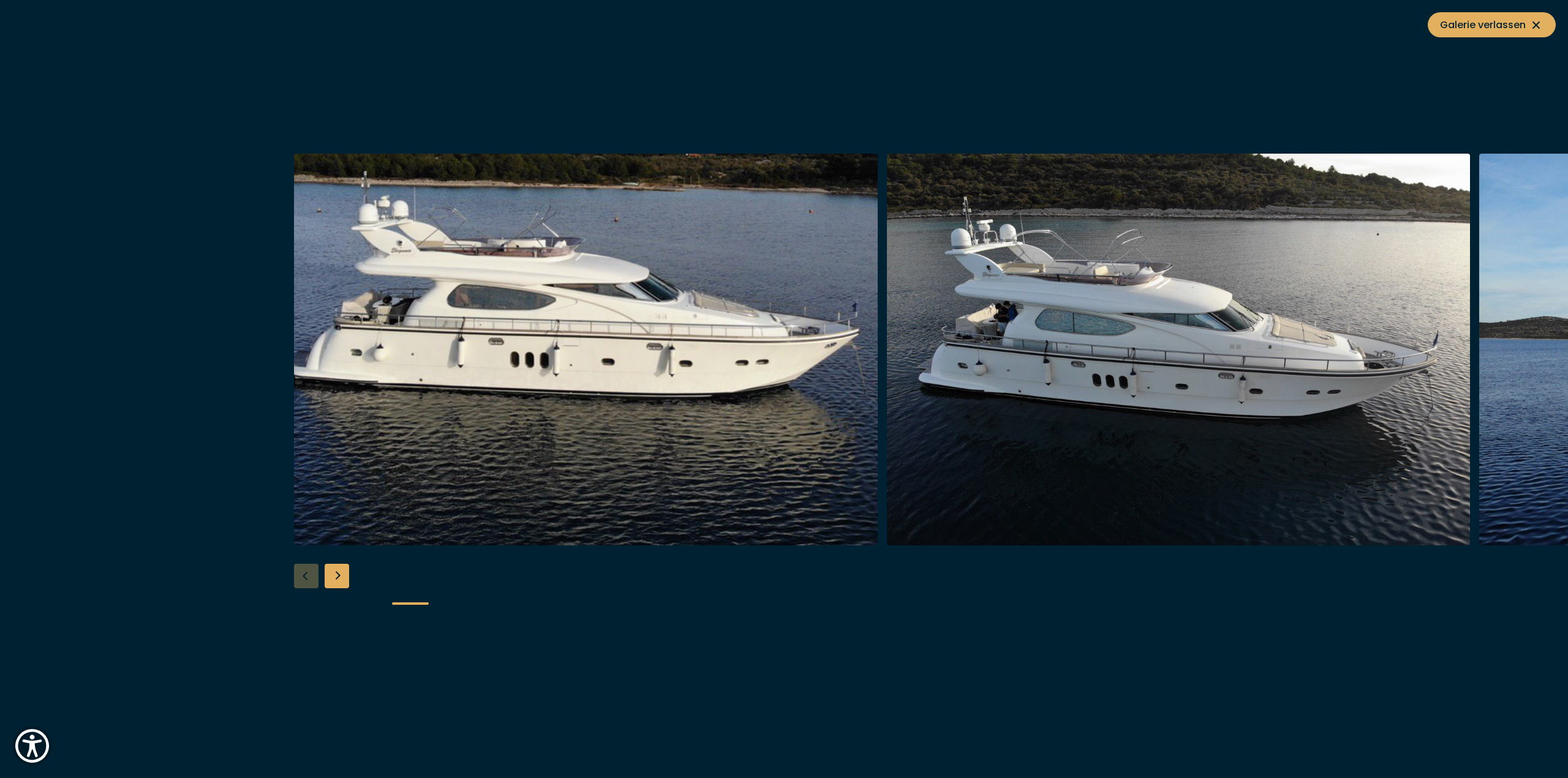
click at [887, 387] on img "button" at bounding box center [1179, 349] width 584 height 392
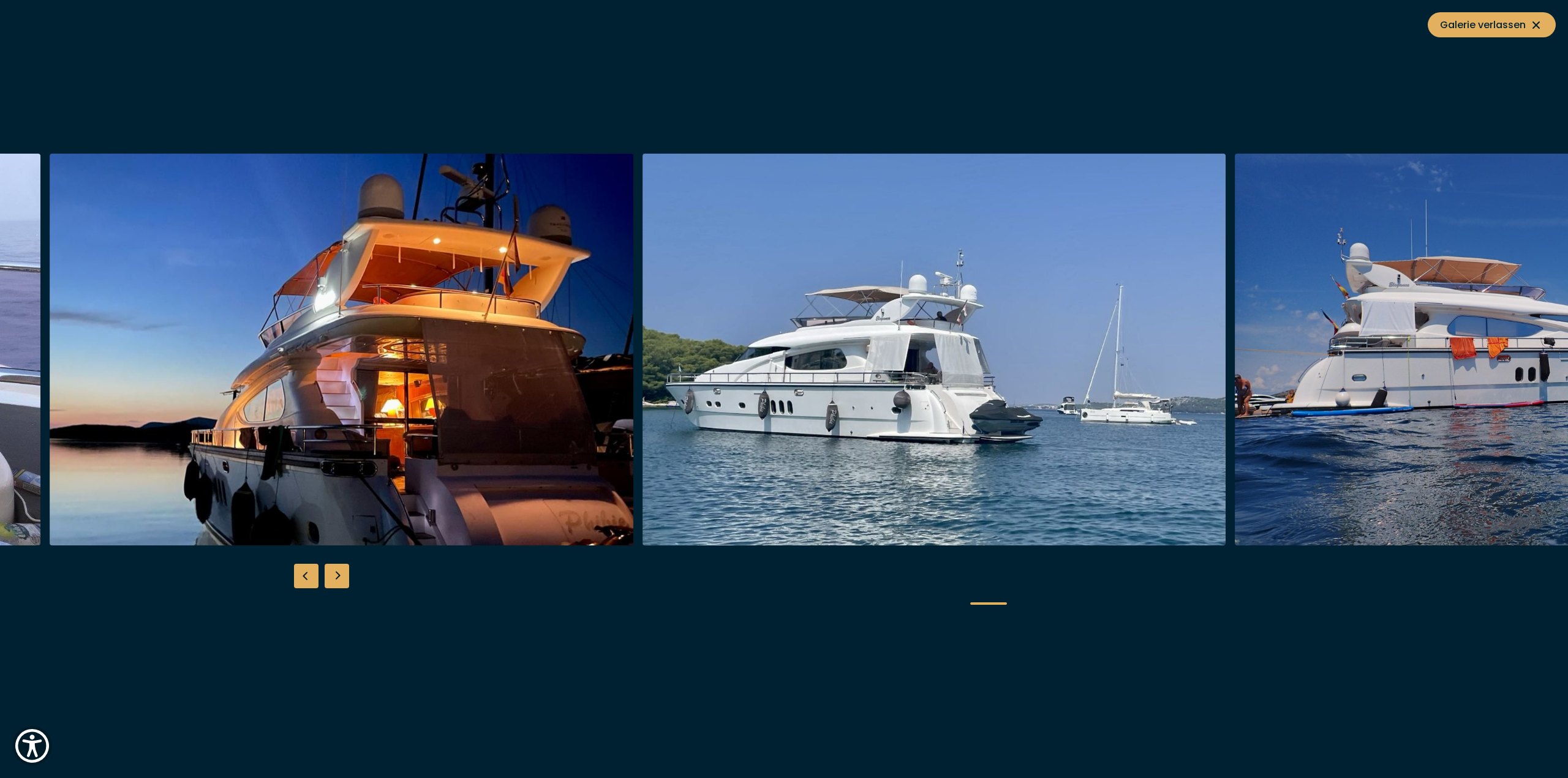
click at [634, 431] on img "button" at bounding box center [342, 349] width 584 height 392
click at [457, 423] on img "button" at bounding box center [342, 349] width 584 height 392
click at [403, 392] on img "button" at bounding box center [342, 349] width 584 height 392
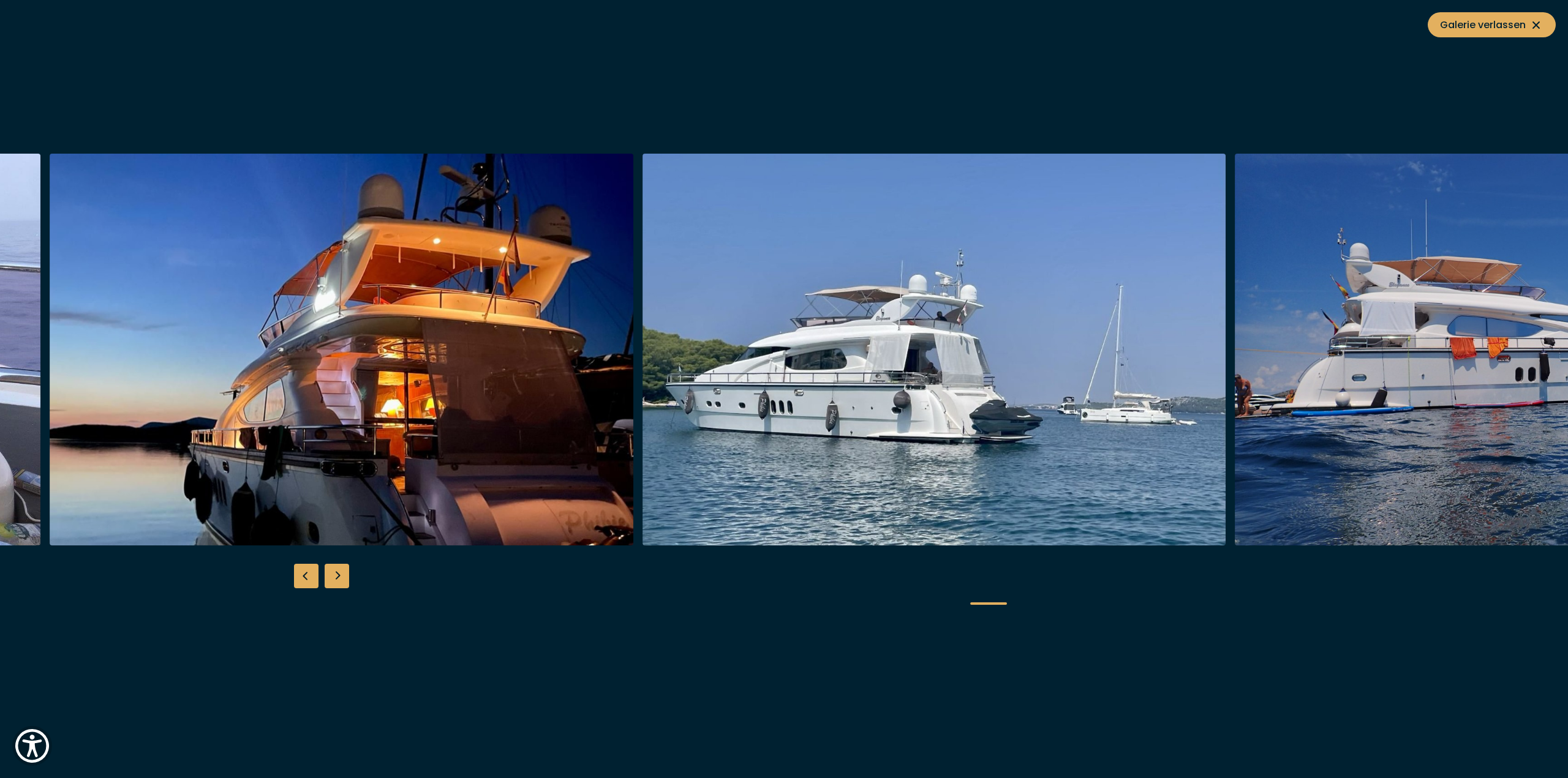
click at [403, 392] on img "button" at bounding box center [342, 349] width 584 height 392
click at [1486, 38] on div "Galerie verlassen" at bounding box center [784, 389] width 1568 height 778
click at [1487, 30] on span "Galerie verlassen" at bounding box center [1492, 25] width 104 height 15
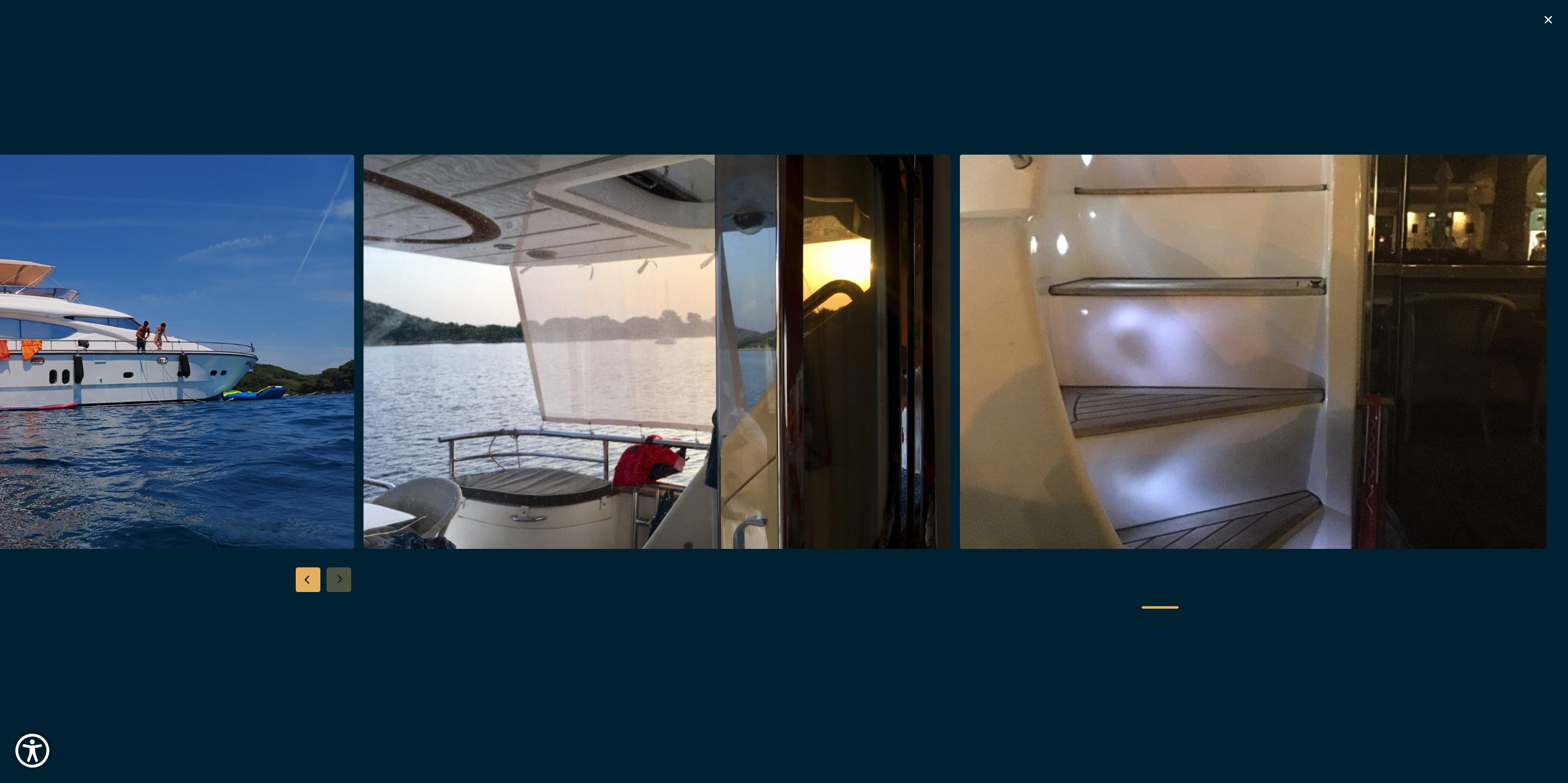
click at [1556, 14] on div "Besondere Yachtangebote" at bounding box center [784, 391] width 1568 height 783
click at [1550, 24] on icon "button" at bounding box center [1548, 19] width 15 height 15
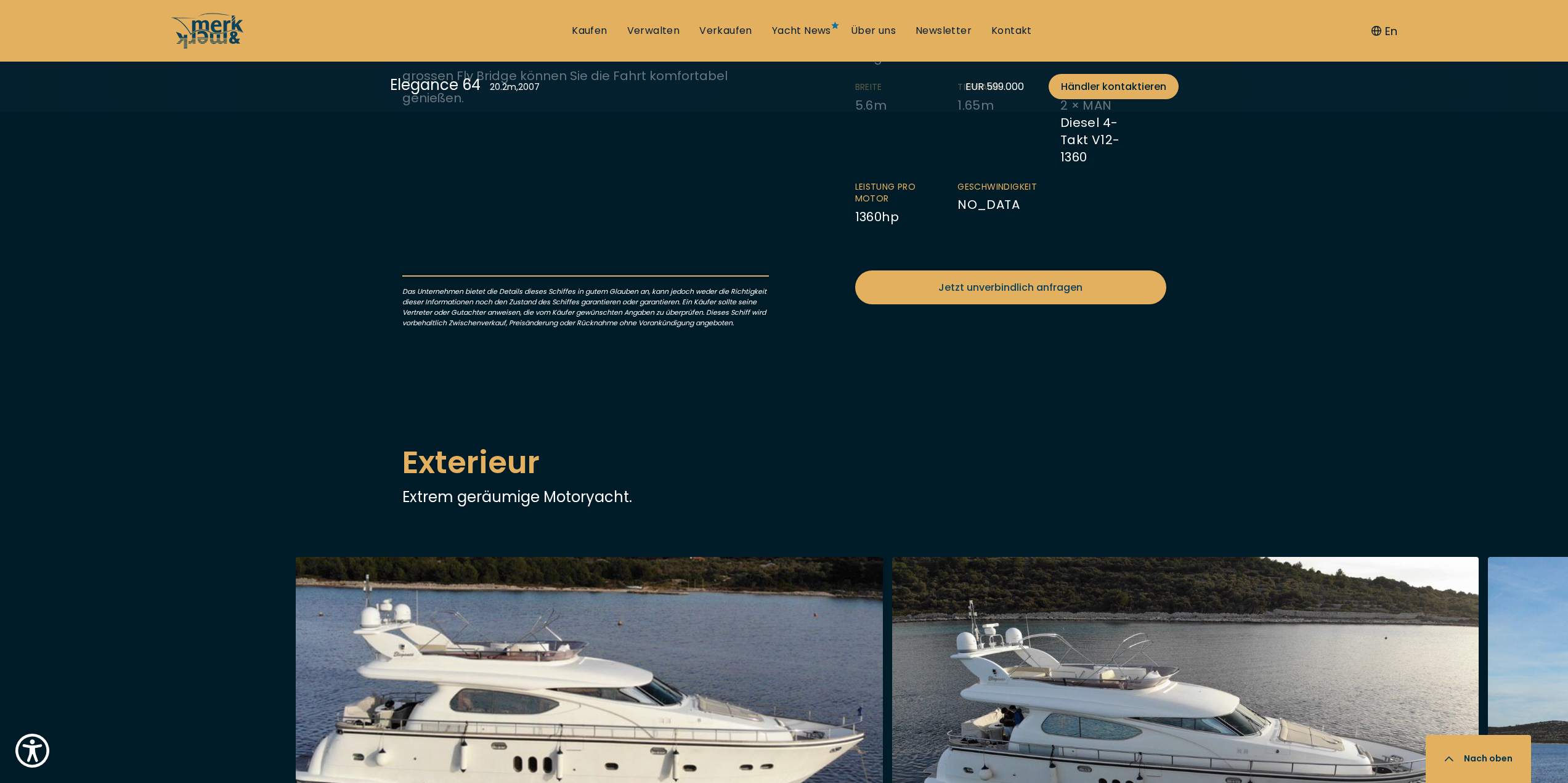
scroll to position [1171, 0]
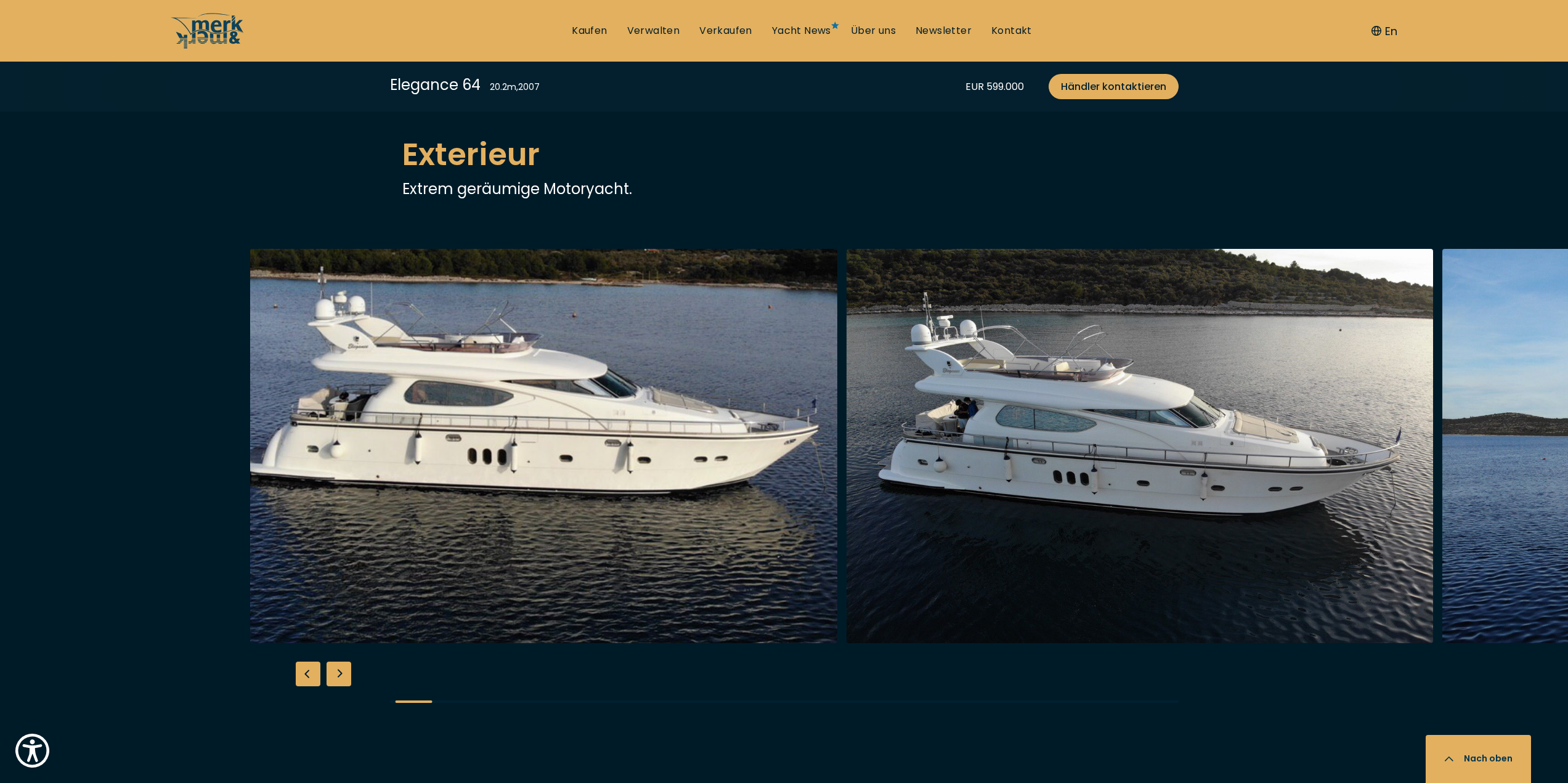
click at [847, 391] on img "button" at bounding box center [1140, 446] width 587 height 394
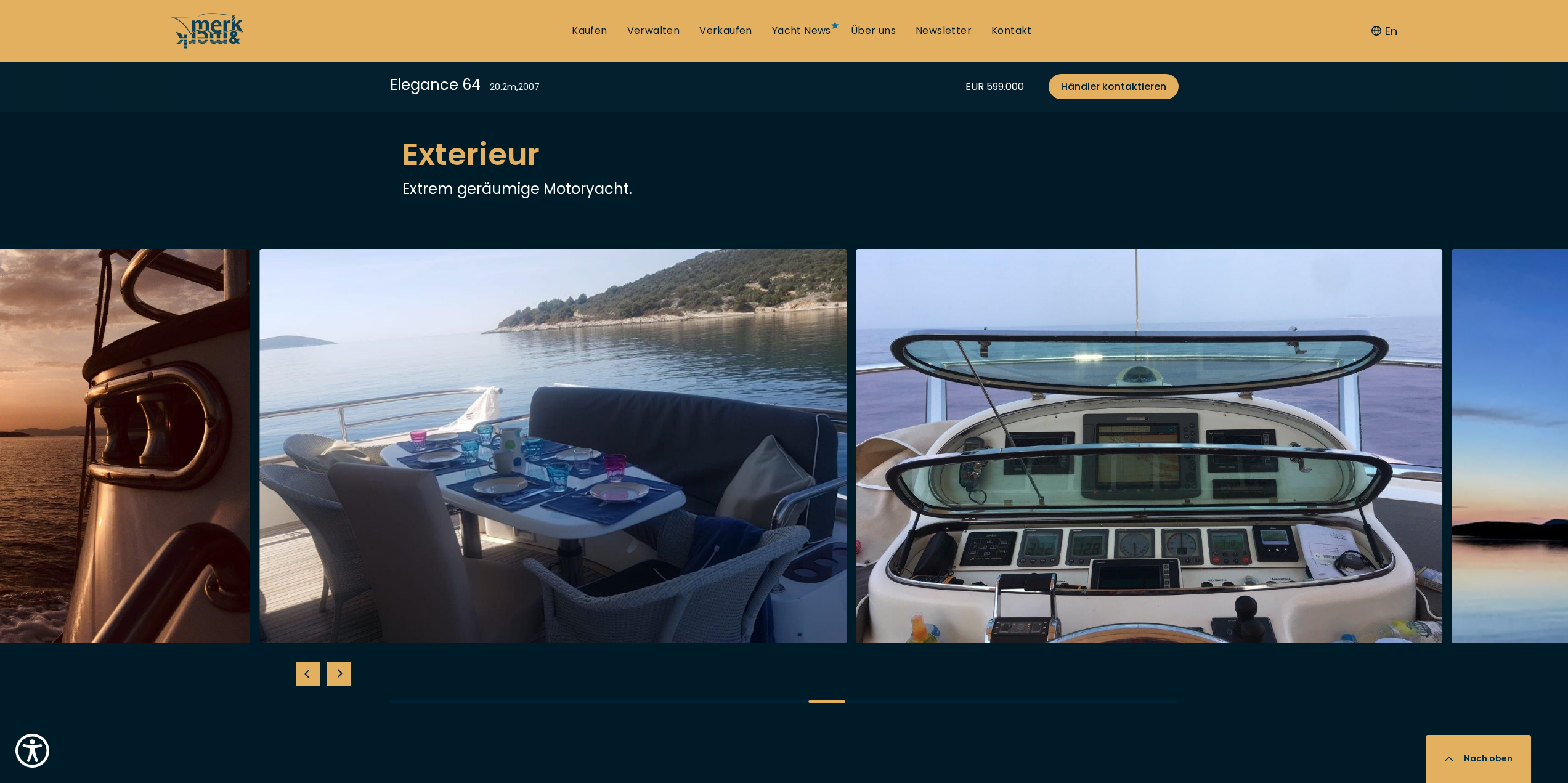
click at [525, 424] on img "button" at bounding box center [554, 446] width 587 height 394
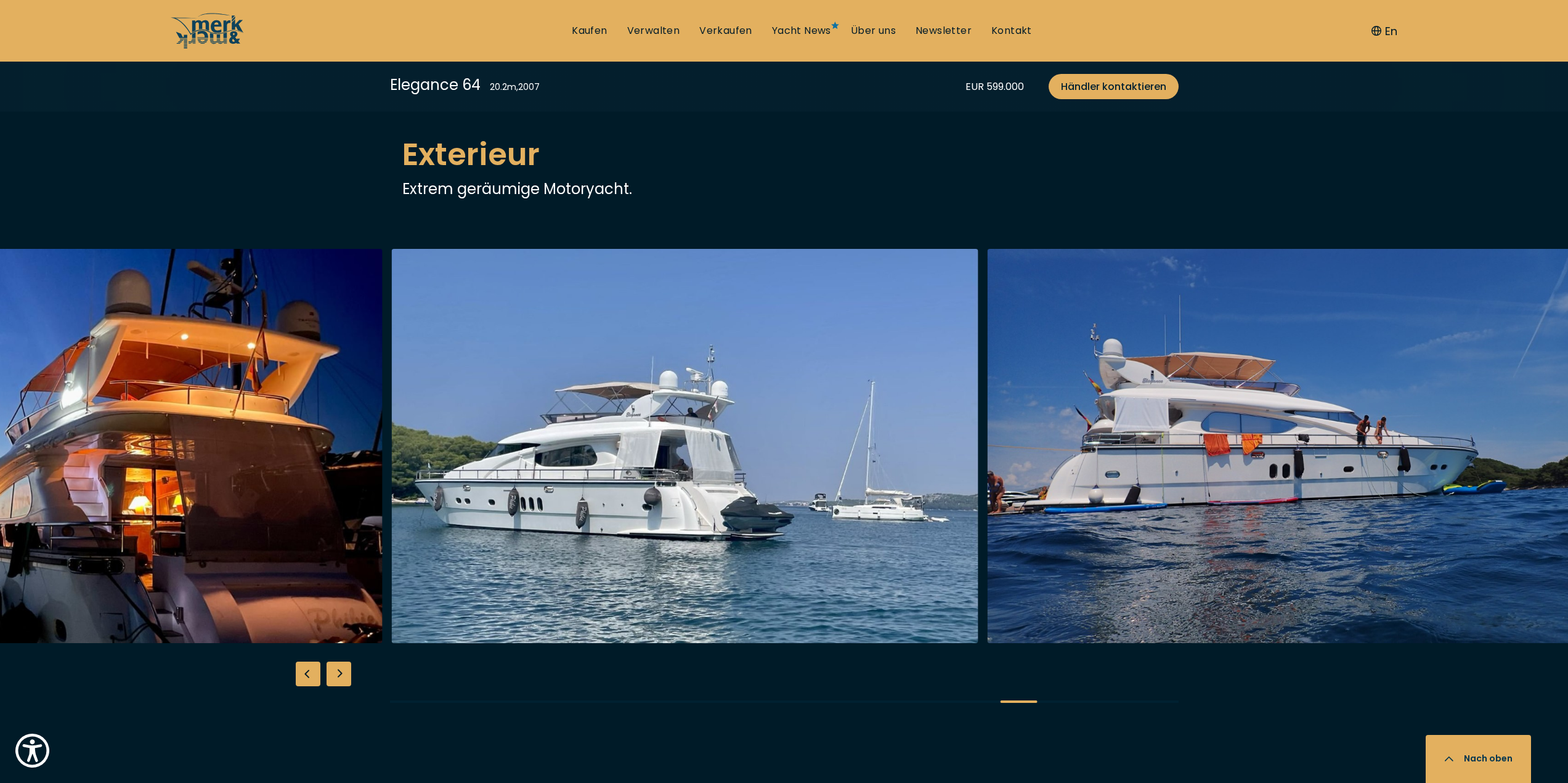
click at [392, 384] on img "button" at bounding box center [685, 446] width 587 height 394
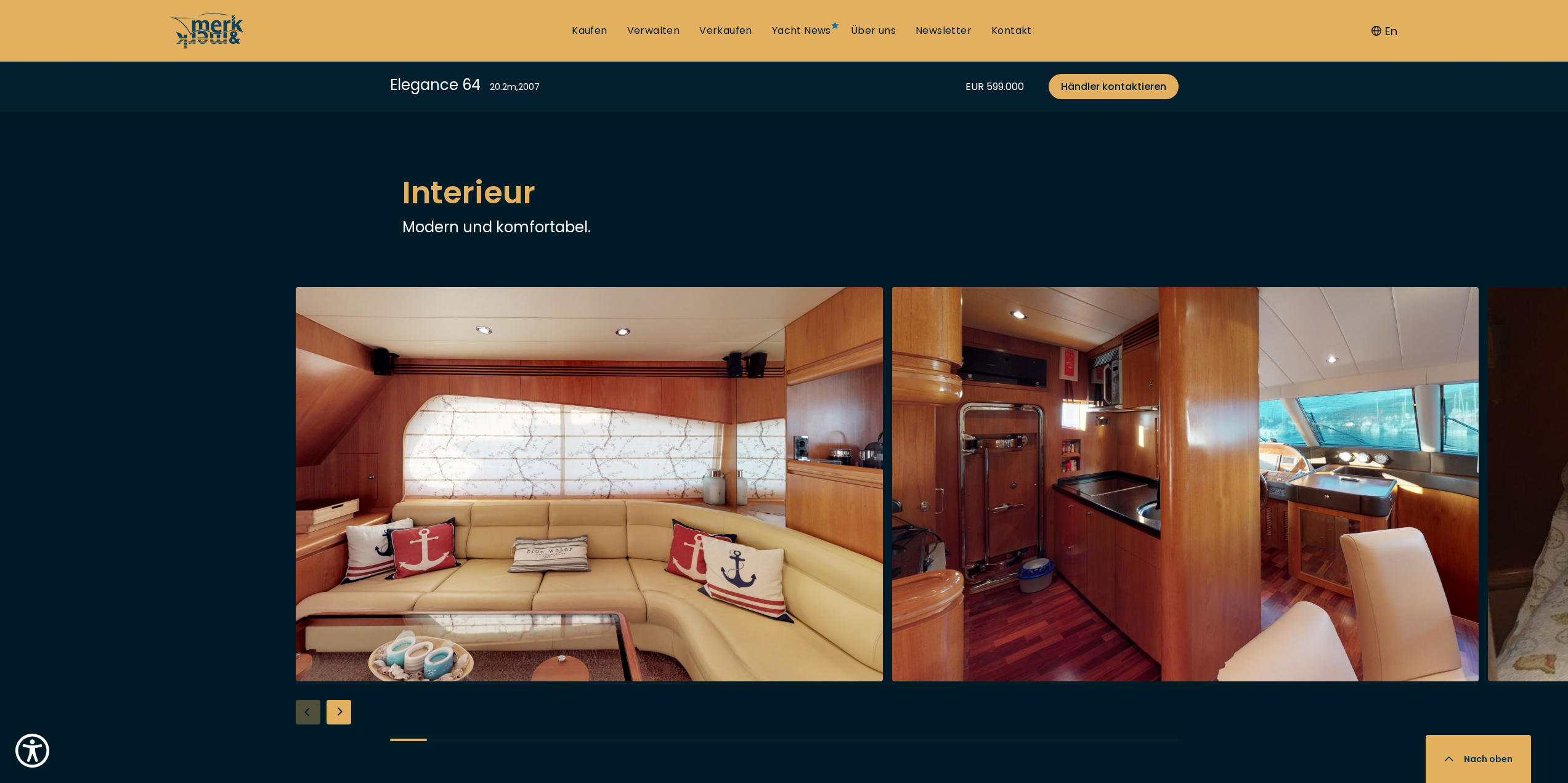
scroll to position [1849, 0]
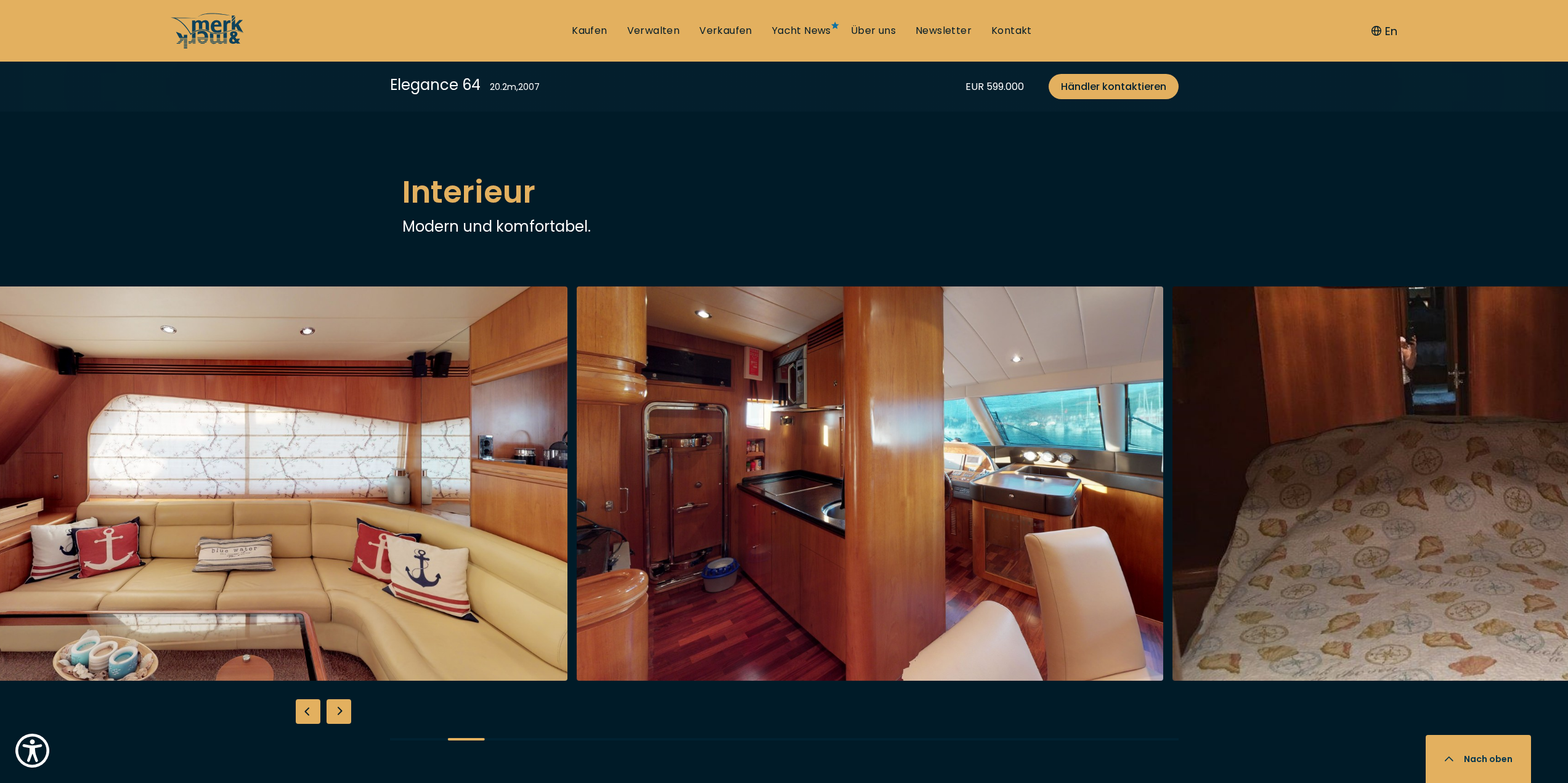
click at [694, 447] on img "button" at bounding box center [870, 484] width 587 height 394
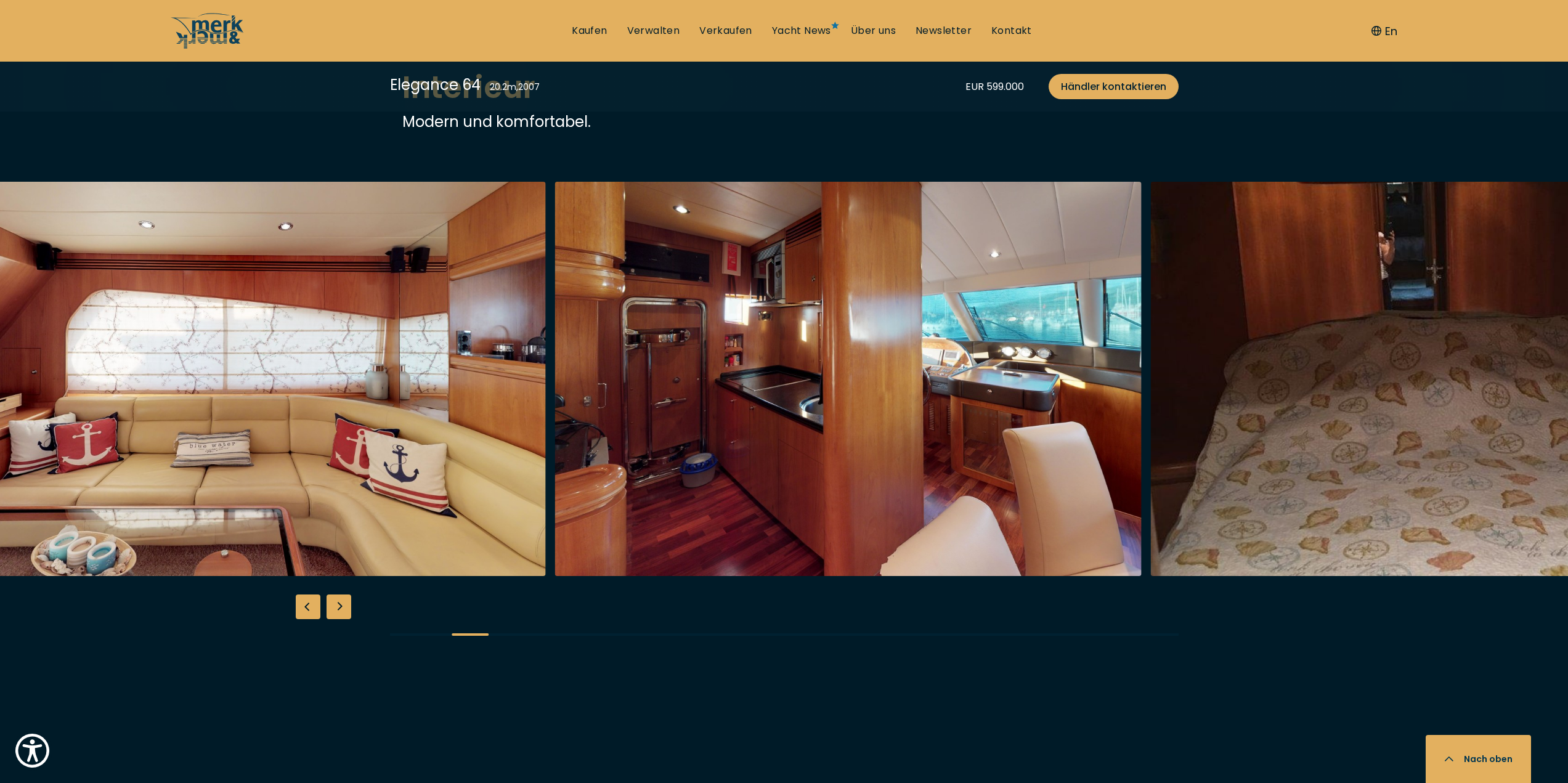
scroll to position [1972, 0]
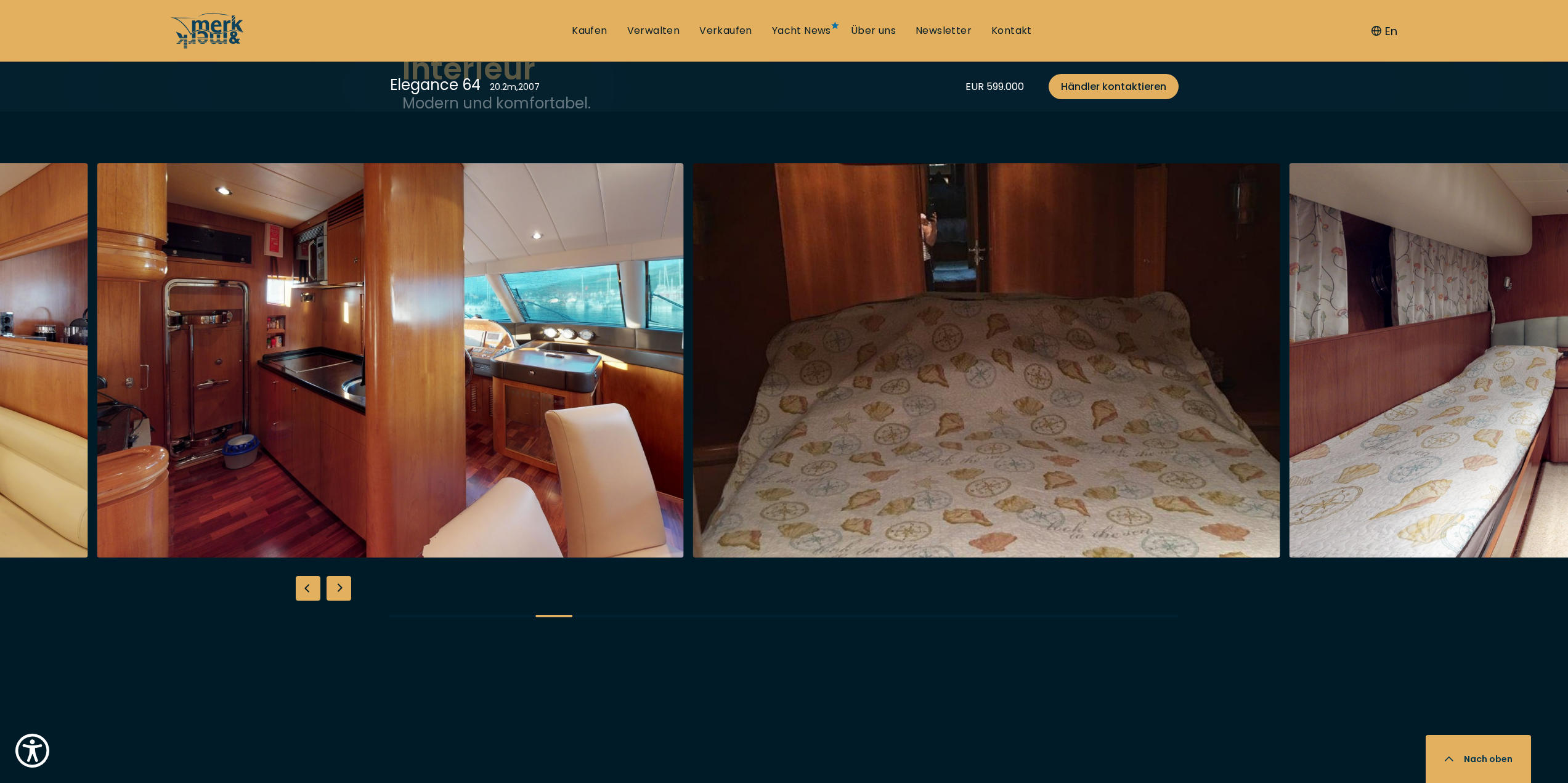
click at [666, 422] on img "button" at bounding box center [390, 360] width 587 height 394
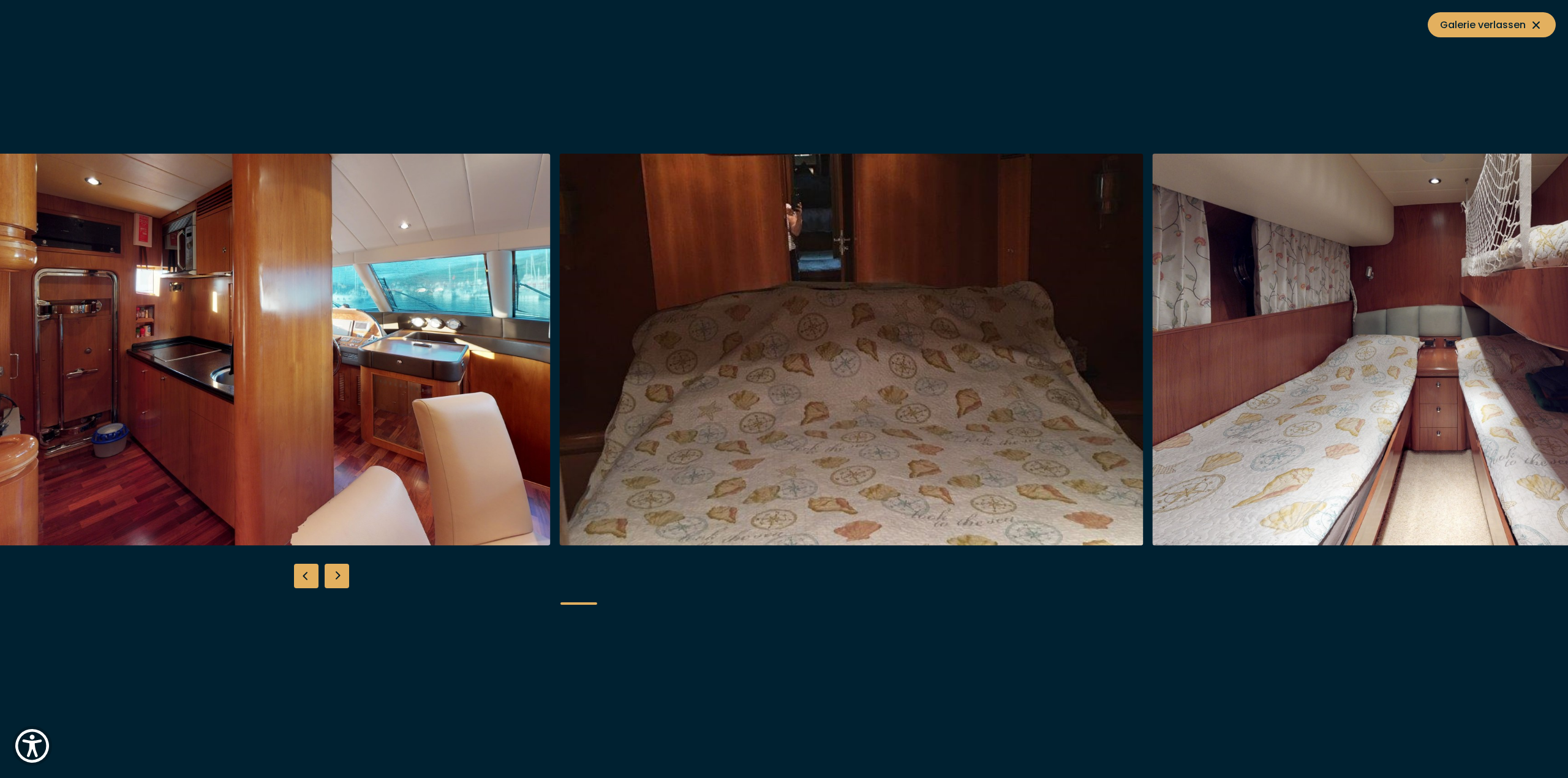
click at [485, 396] on img "button" at bounding box center [259, 349] width 584 height 392
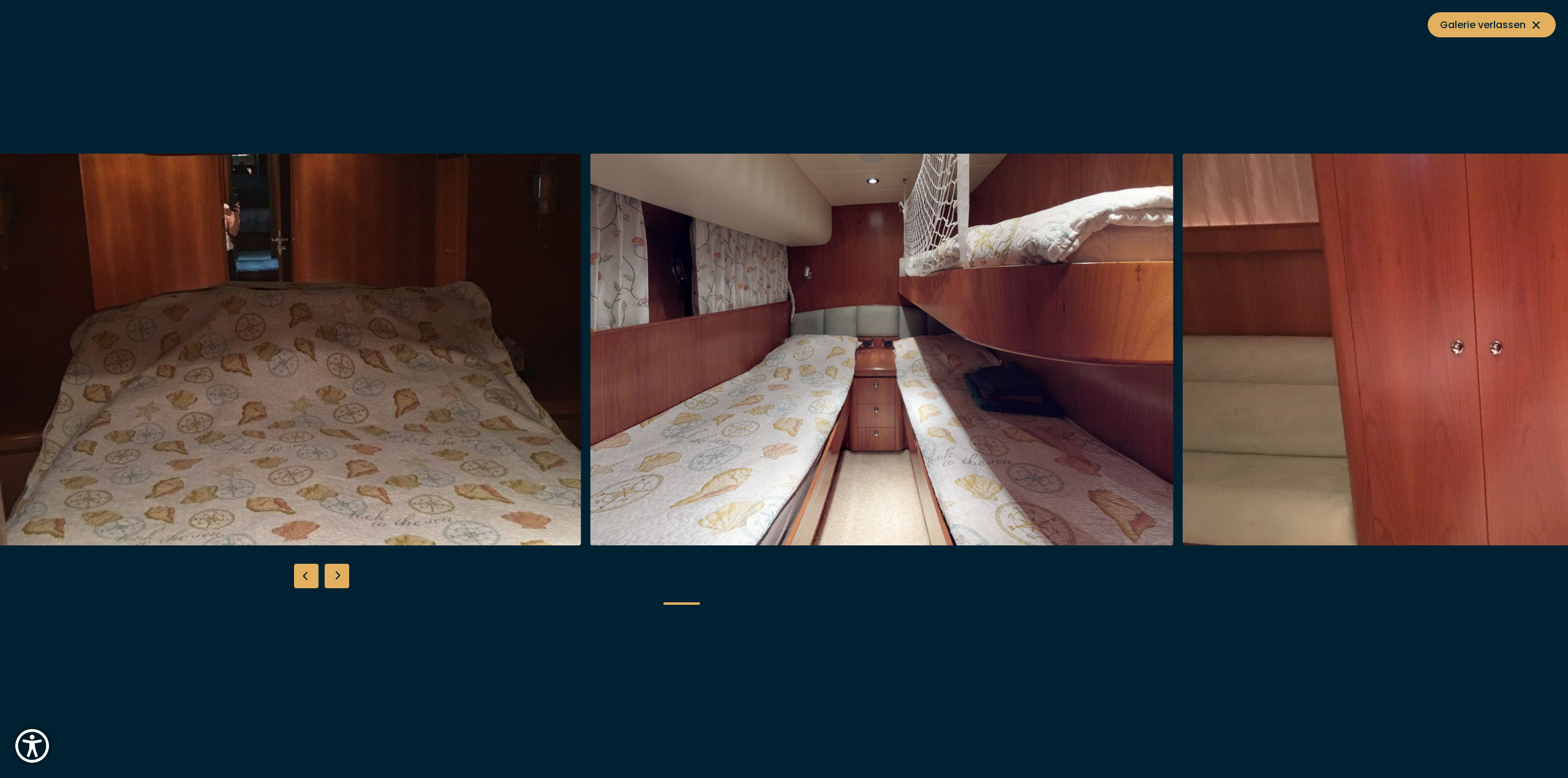
click at [284, 360] on img "button" at bounding box center [289, 349] width 584 height 392
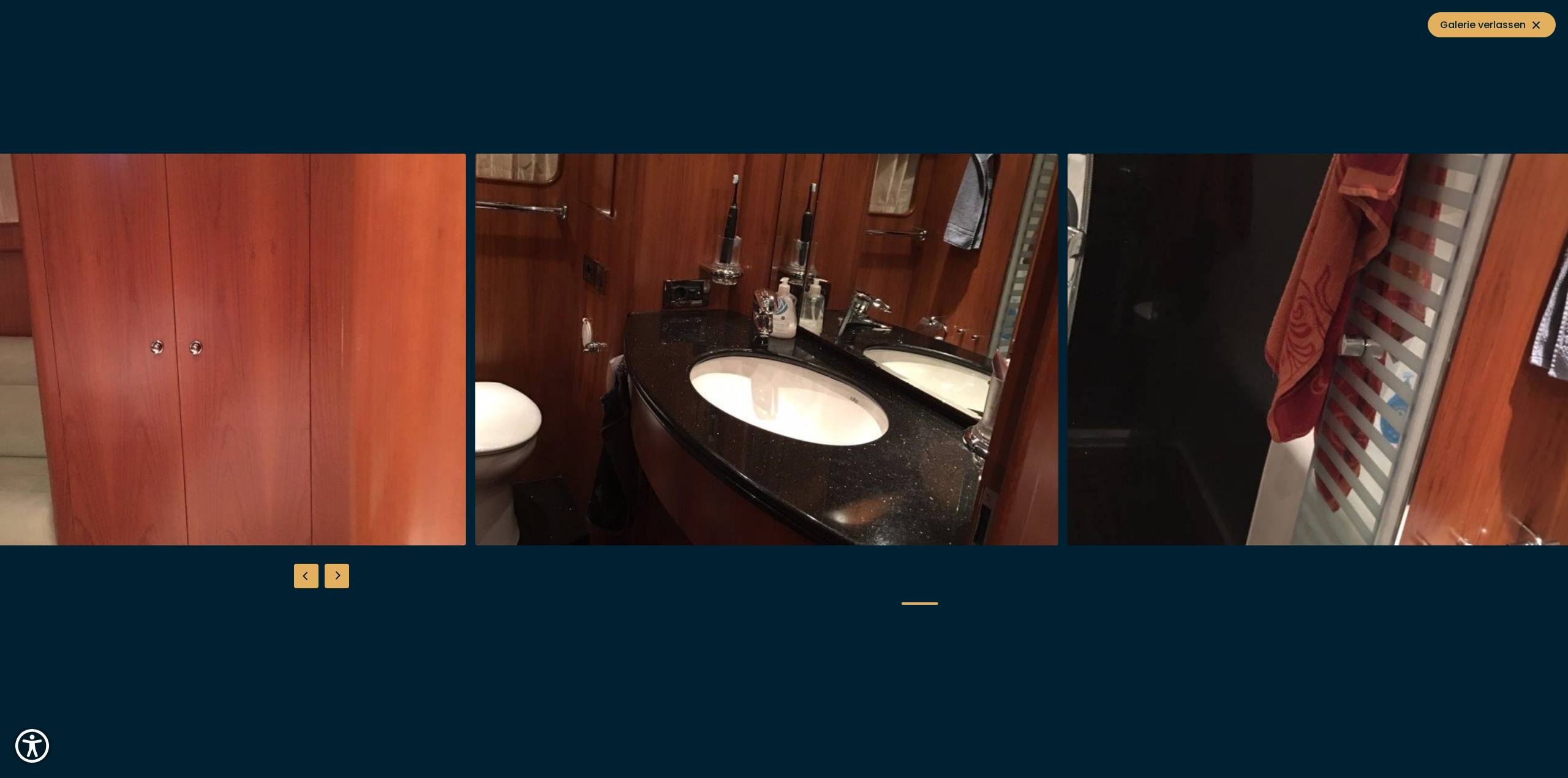
click at [484, 373] on img "button" at bounding box center [768, 349] width 584 height 392
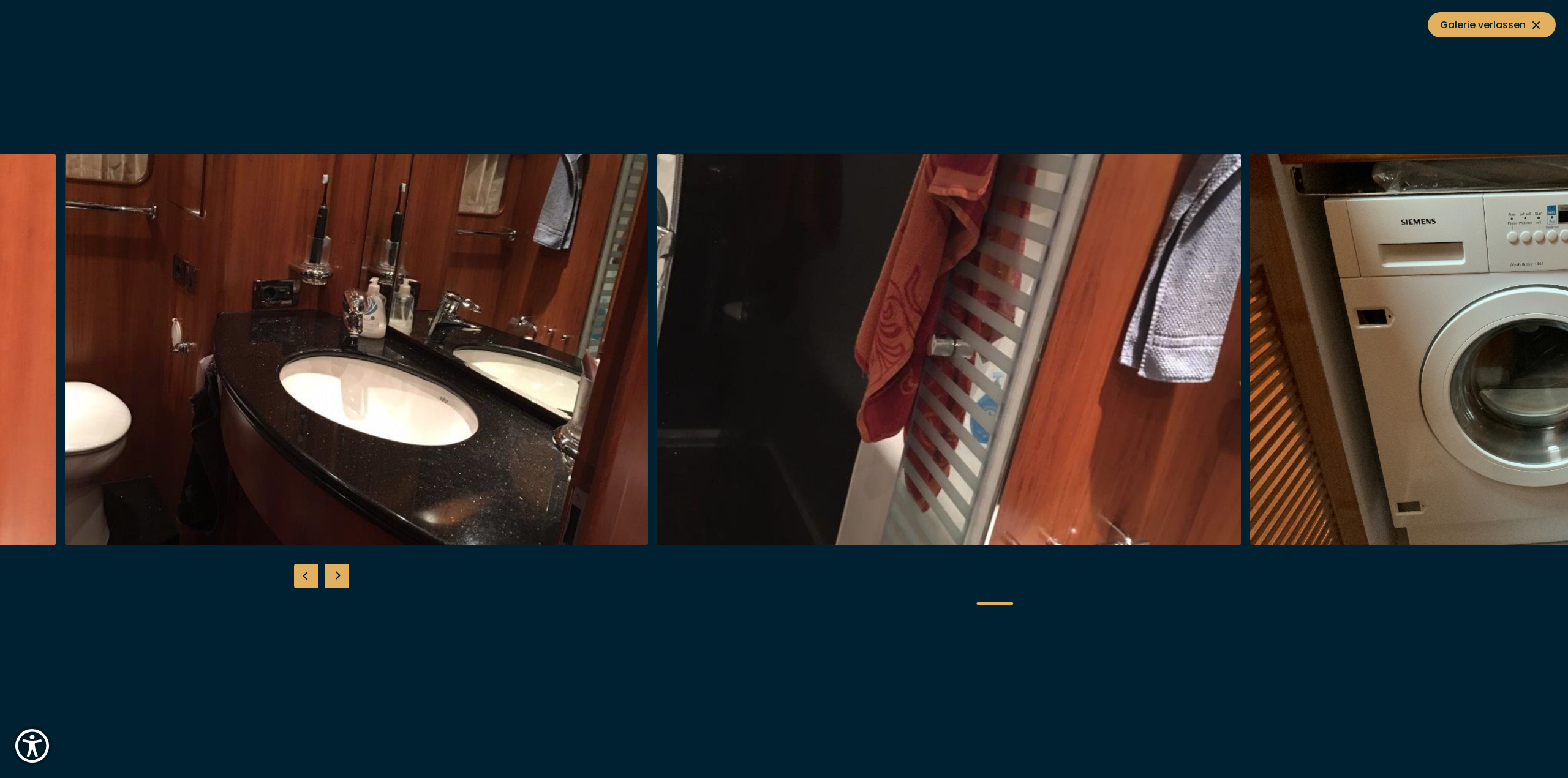
click at [658, 343] on img "button" at bounding box center [949, 349] width 584 height 392
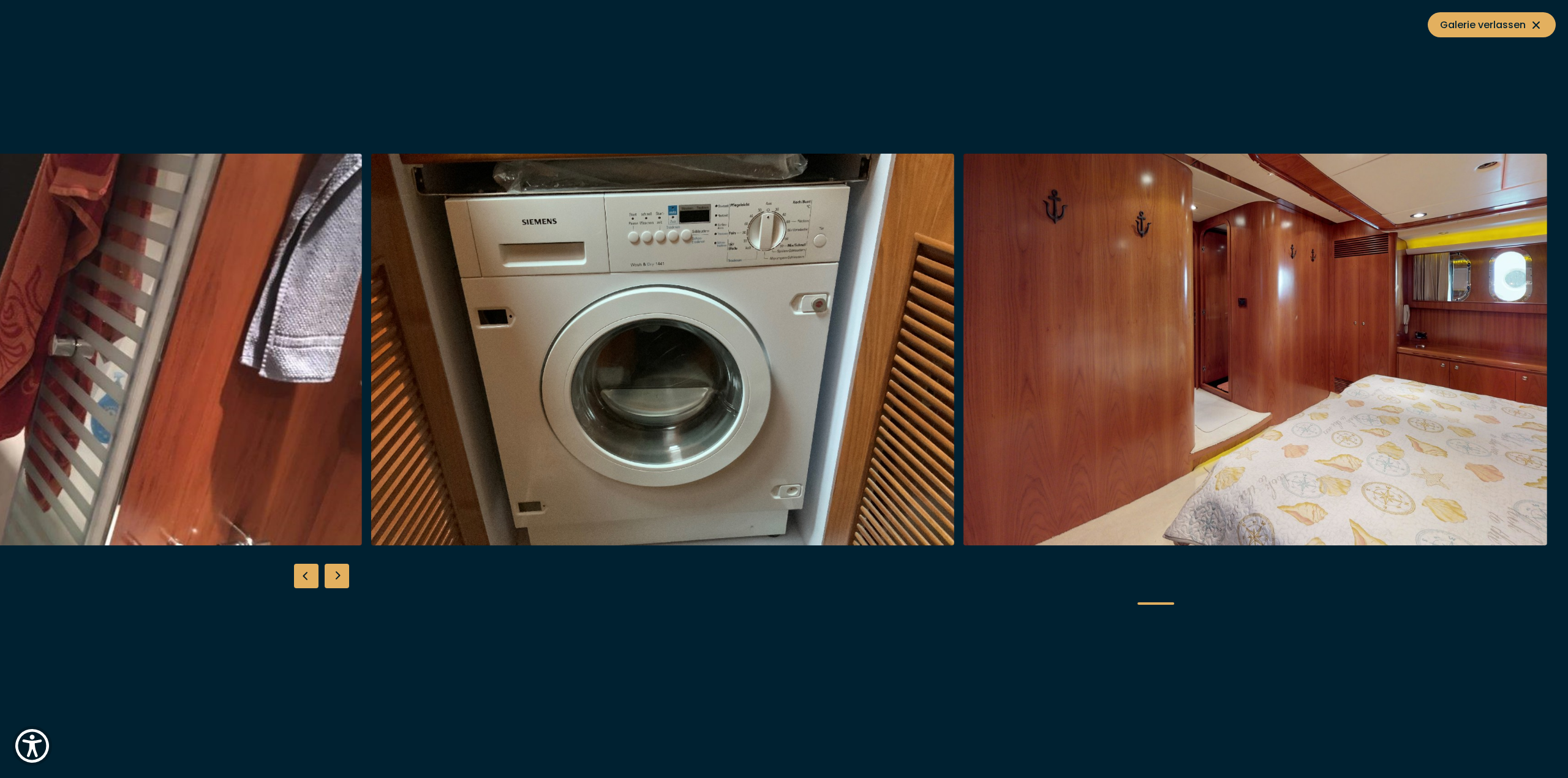
click at [466, 342] on img "button" at bounding box center [663, 349] width 584 height 392
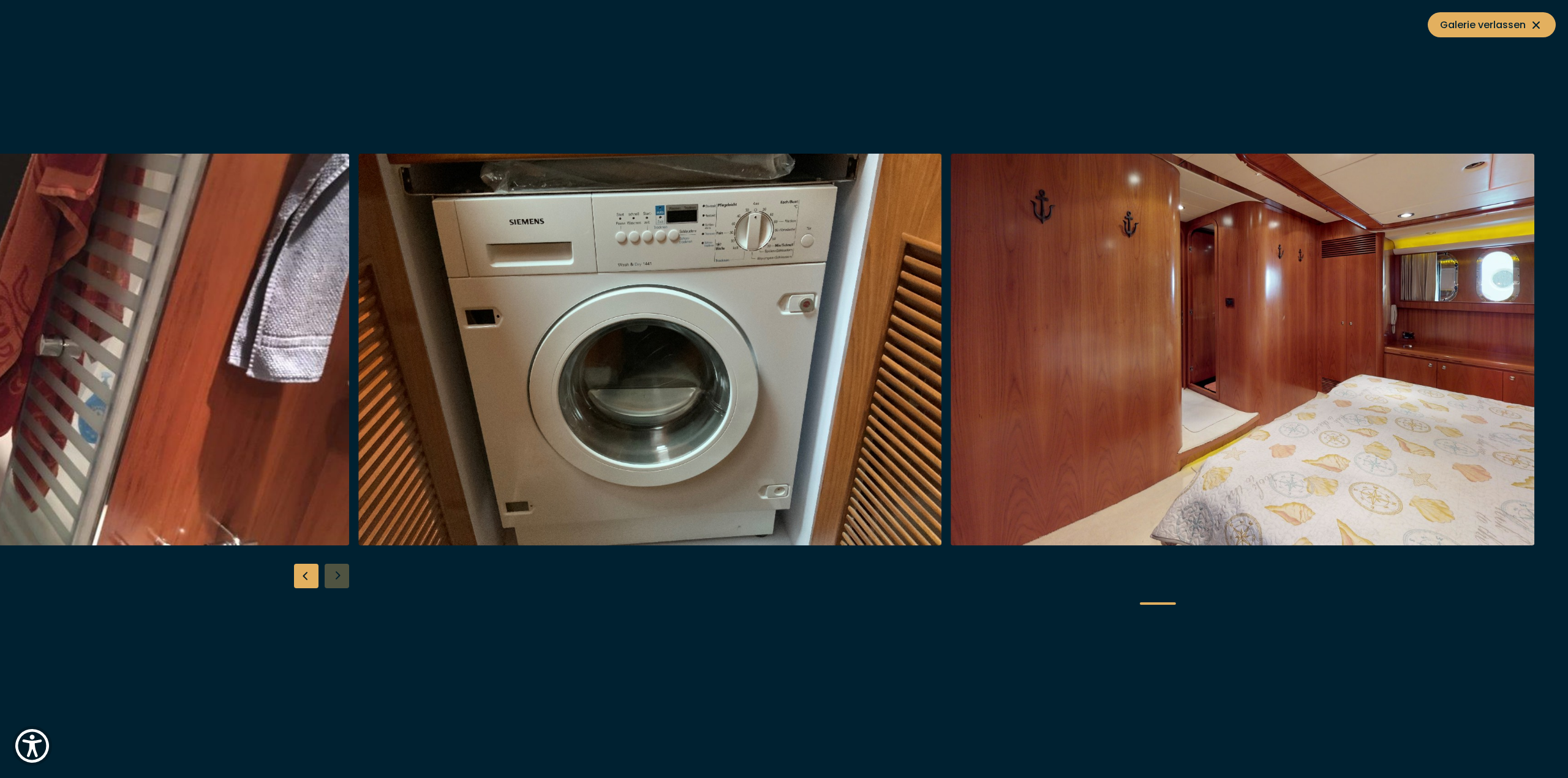
click at [535, 351] on img "button" at bounding box center [651, 349] width 584 height 392
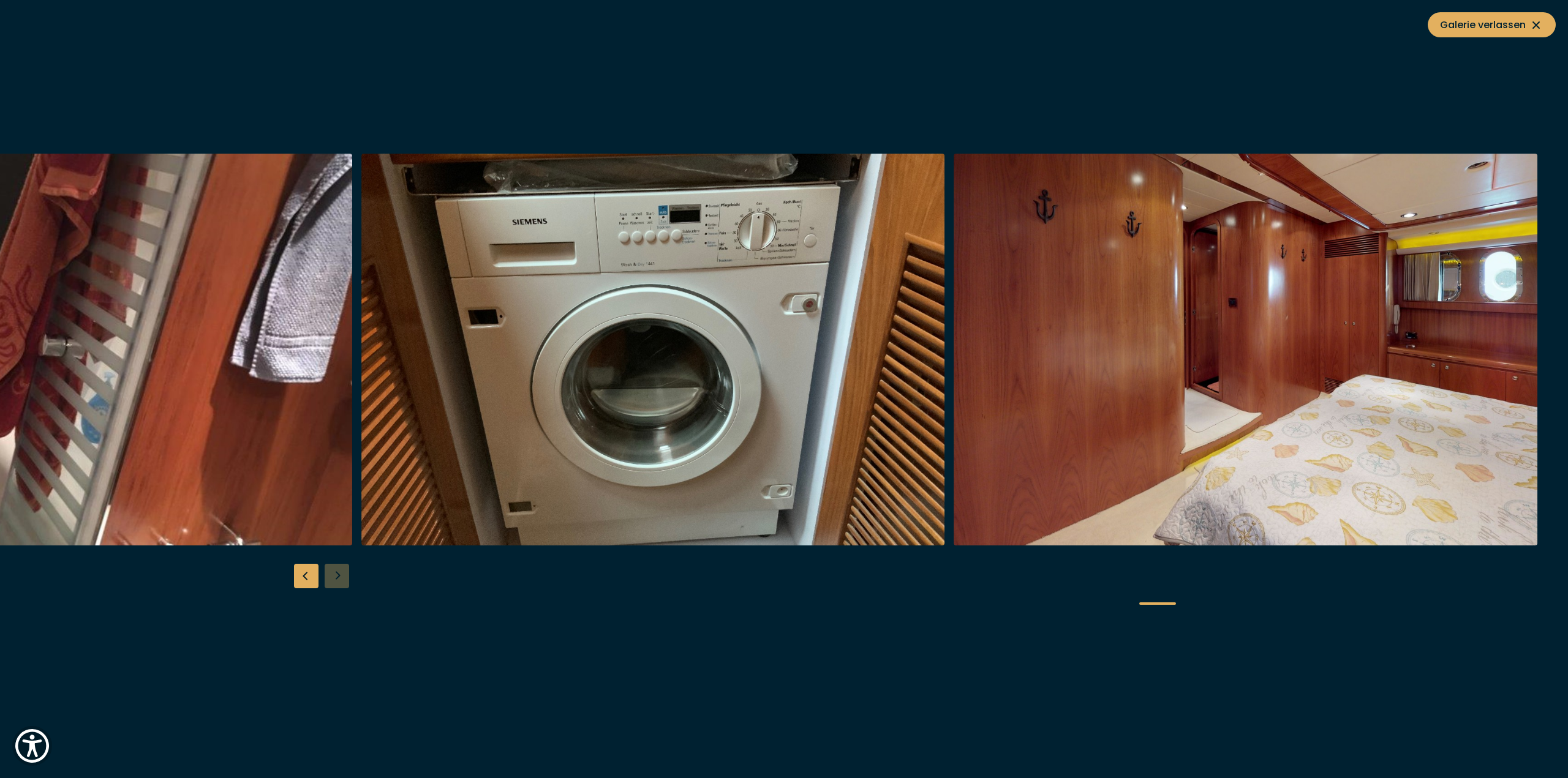
click at [1494, 40] on div "Galerie verlassen" at bounding box center [784, 389] width 1568 height 778
click at [1486, 8] on div "Galerie verlassen" at bounding box center [784, 389] width 1568 height 778
click at [1474, 37] on div "Galerie verlassen" at bounding box center [784, 389] width 1568 height 778
click at [1456, 31] on span "Galerie verlassen" at bounding box center [1492, 25] width 104 height 15
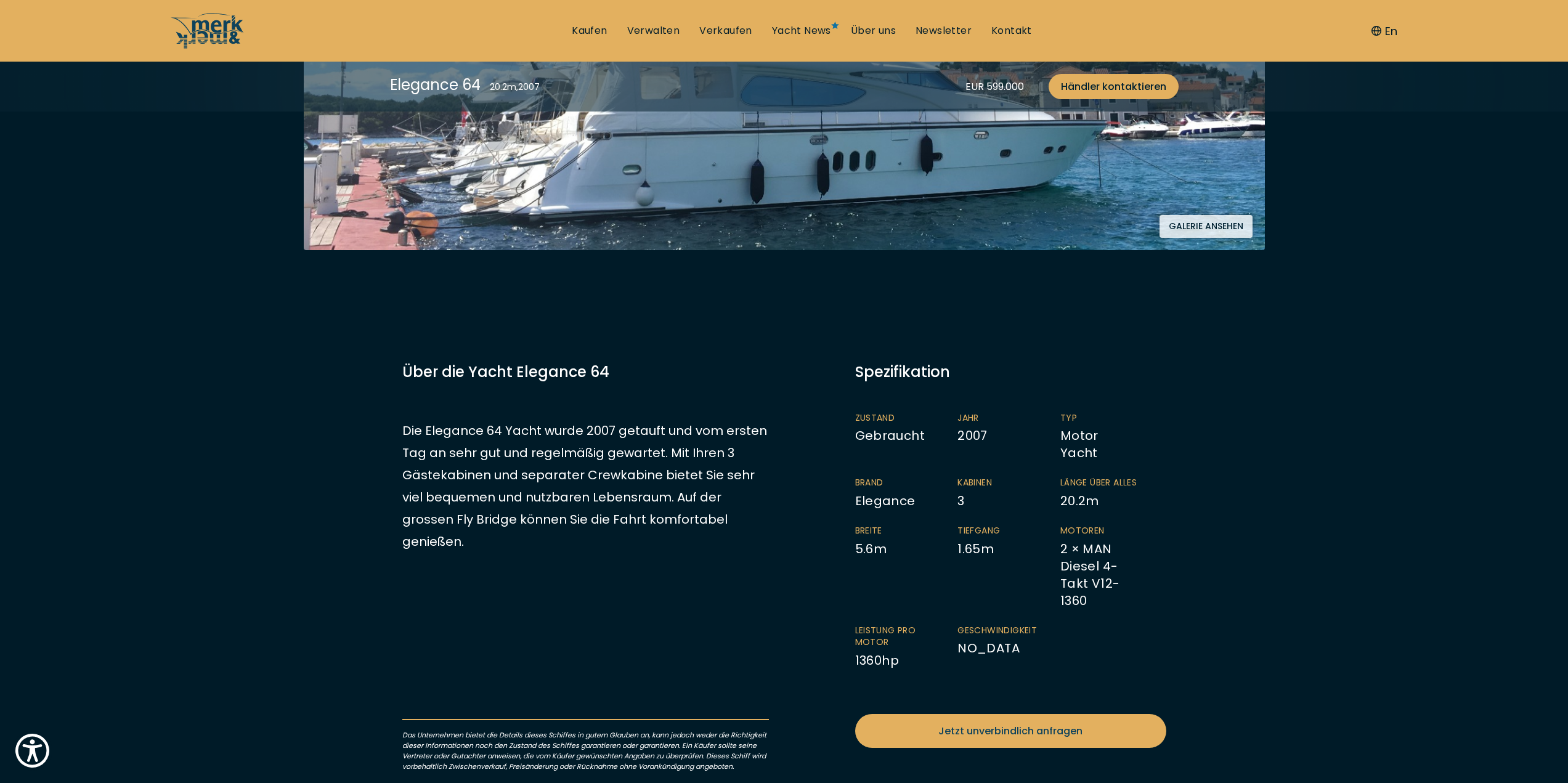
scroll to position [566, 0]
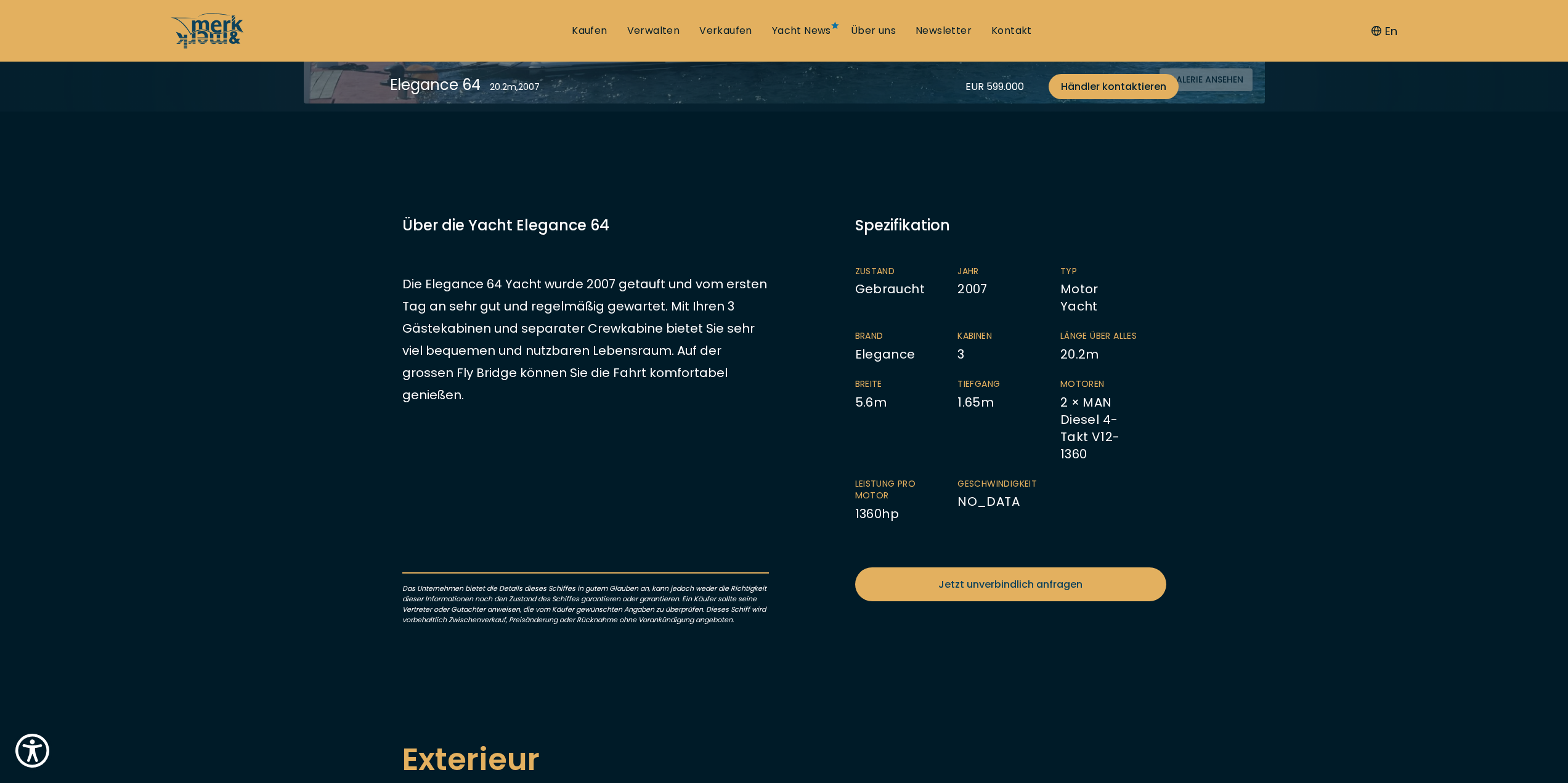
click at [544, 608] on p "Das Unternehmen bietet die Details dieses Schiffes in gutem Glauben an, kann je…" at bounding box center [585, 599] width 366 height 53
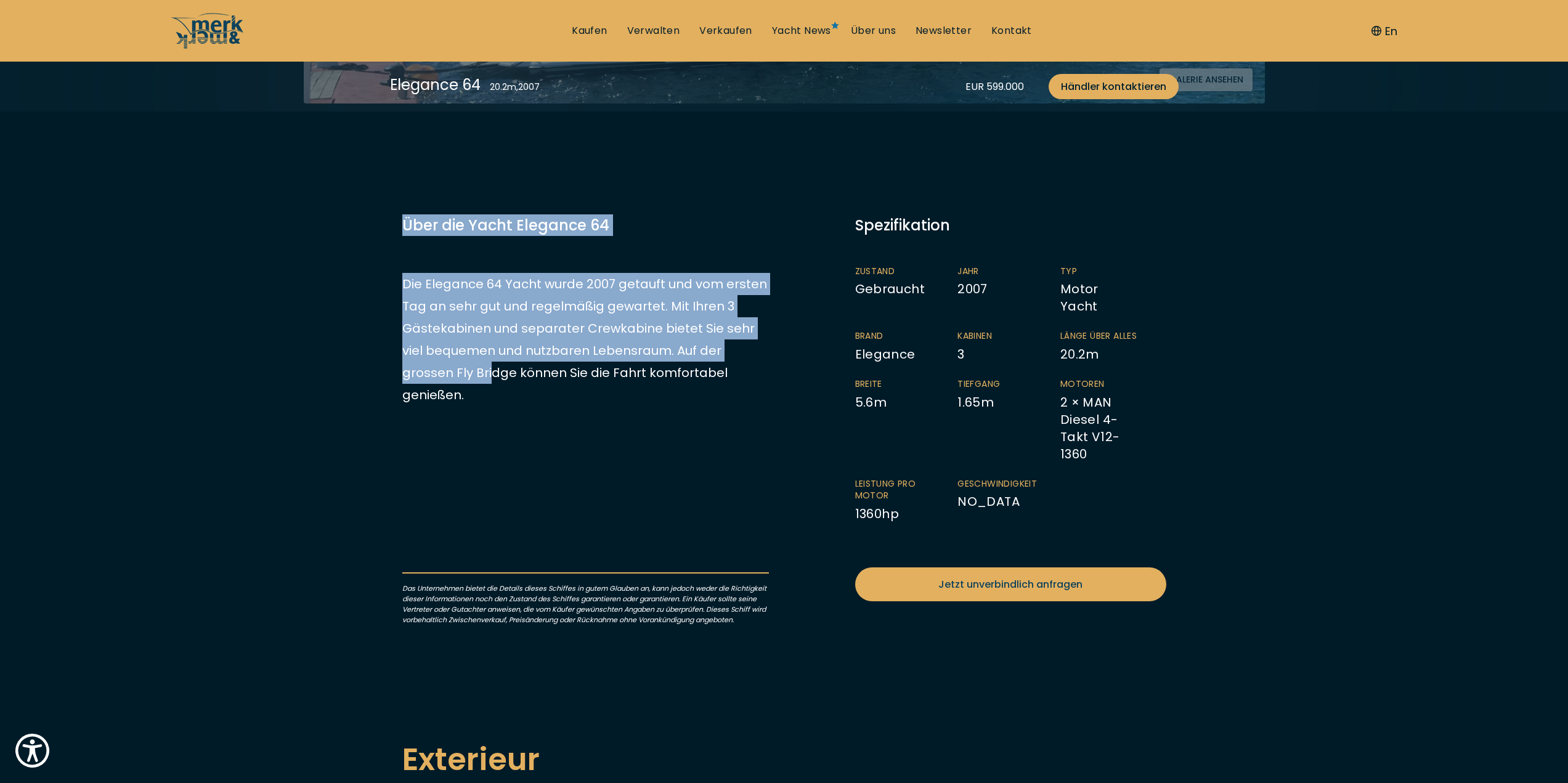
drag, startPoint x: 442, startPoint y: 385, endPoint x: 349, endPoint y: 128, distance: 273.3
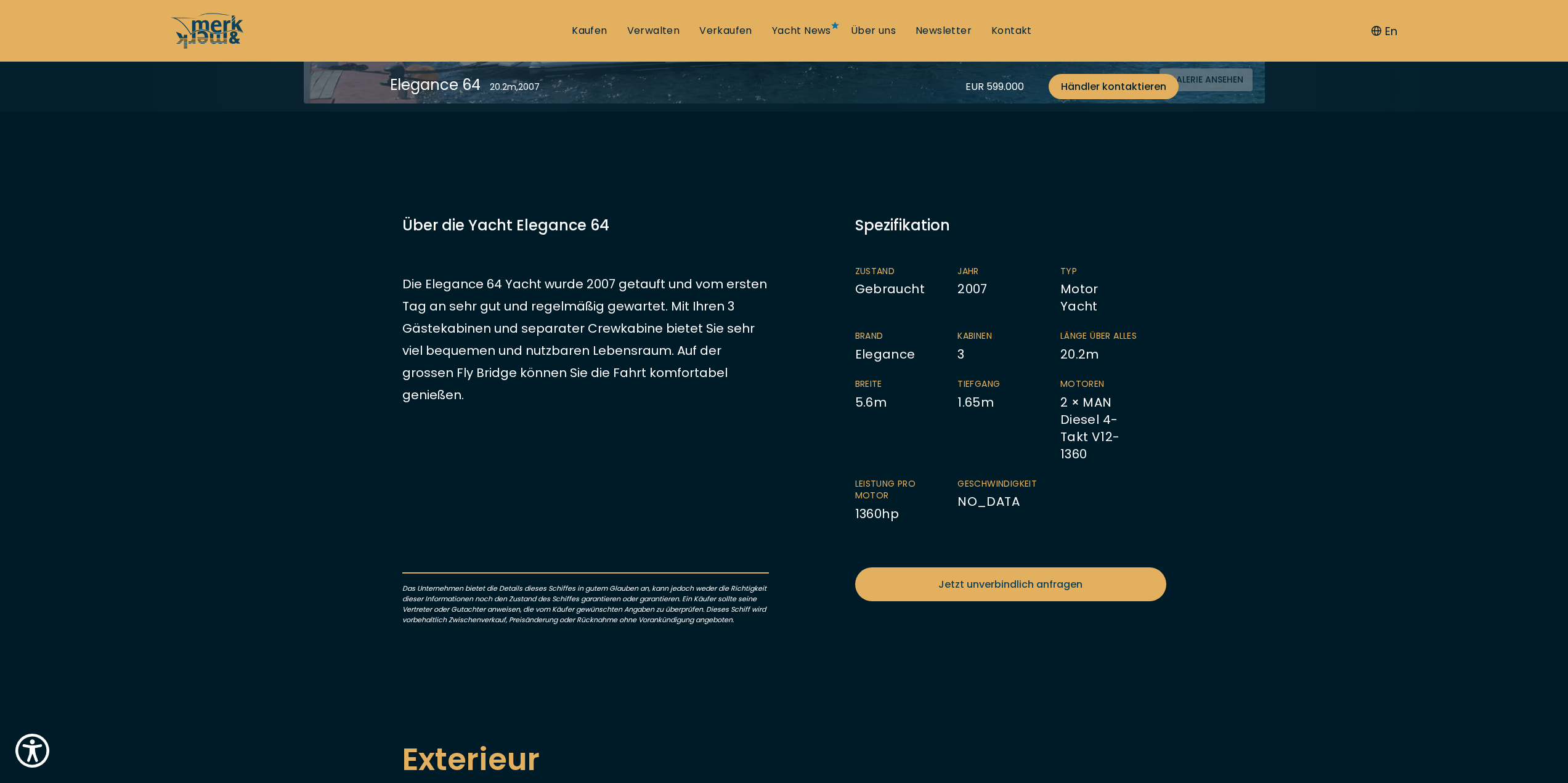
click at [731, 493] on div "EUR 599.000 Senden Sie uns Ihre Anfrage Versteuert Zustand Gebraucht Jahr 2007 …" at bounding box center [585, 420] width 366 height 411
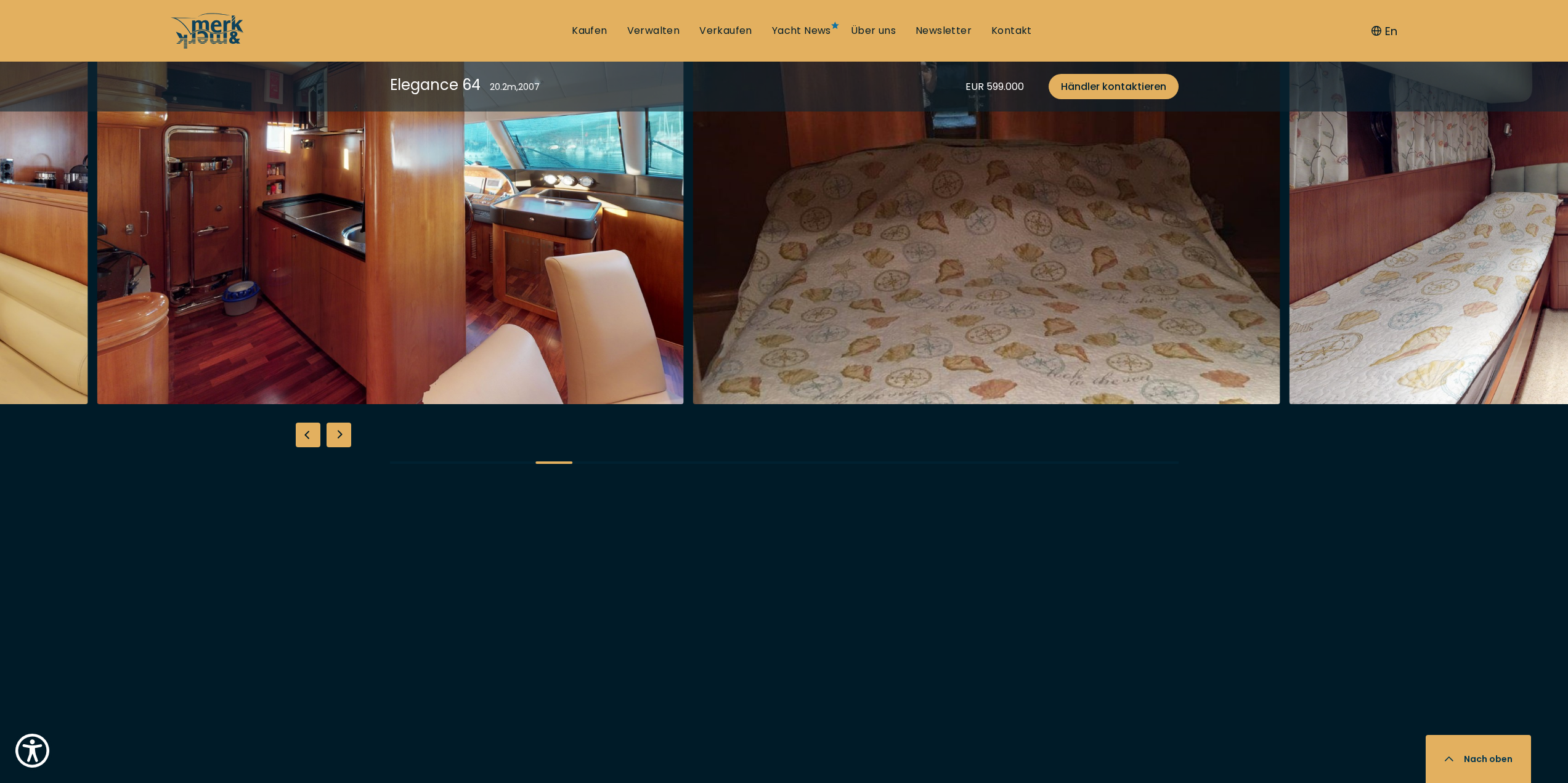
scroll to position [2280, 0]
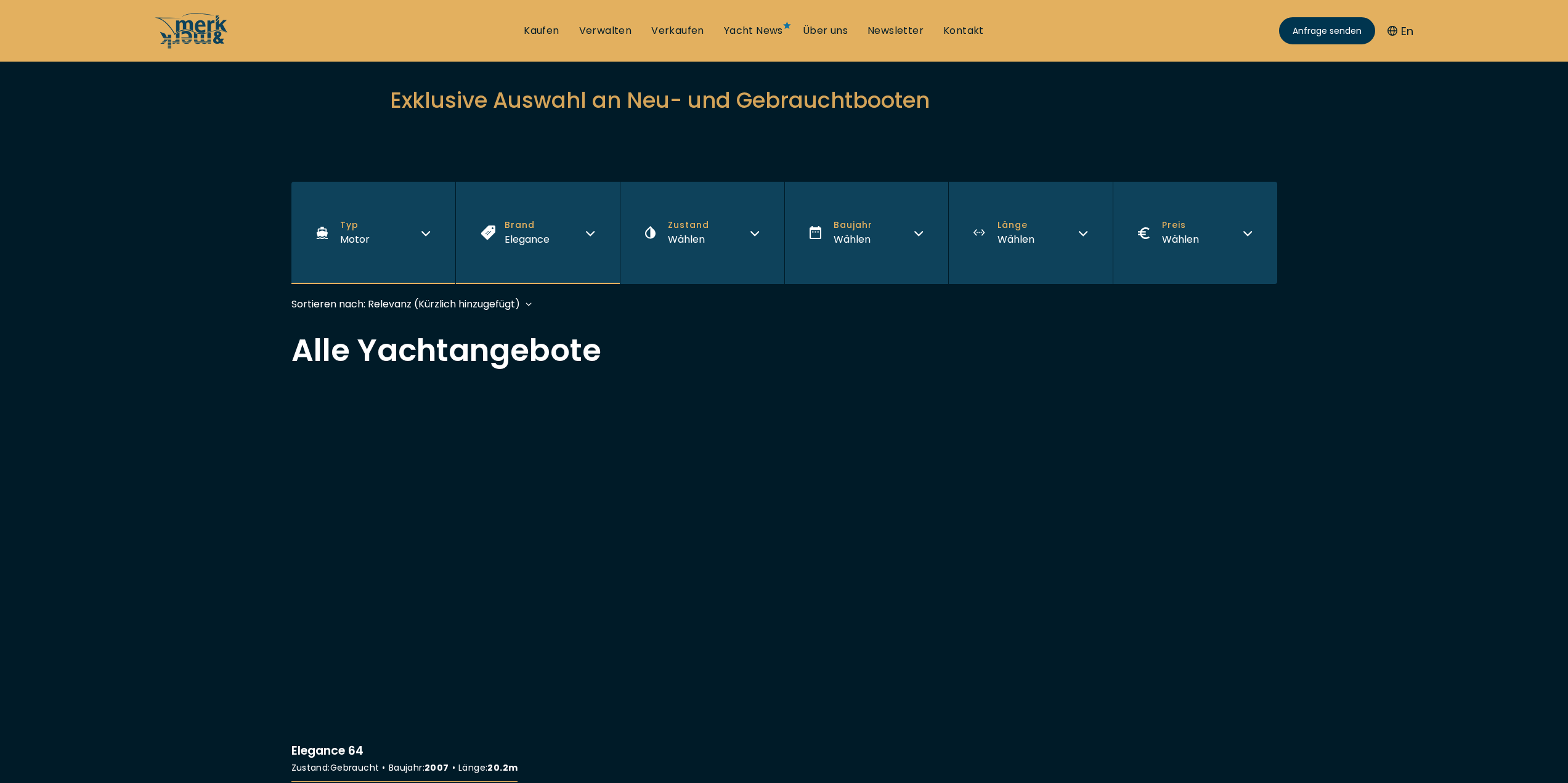
click at [535, 246] on span "Elegance" at bounding box center [526, 239] width 45 height 14
